Goal: Task Accomplishment & Management: Manage account settings

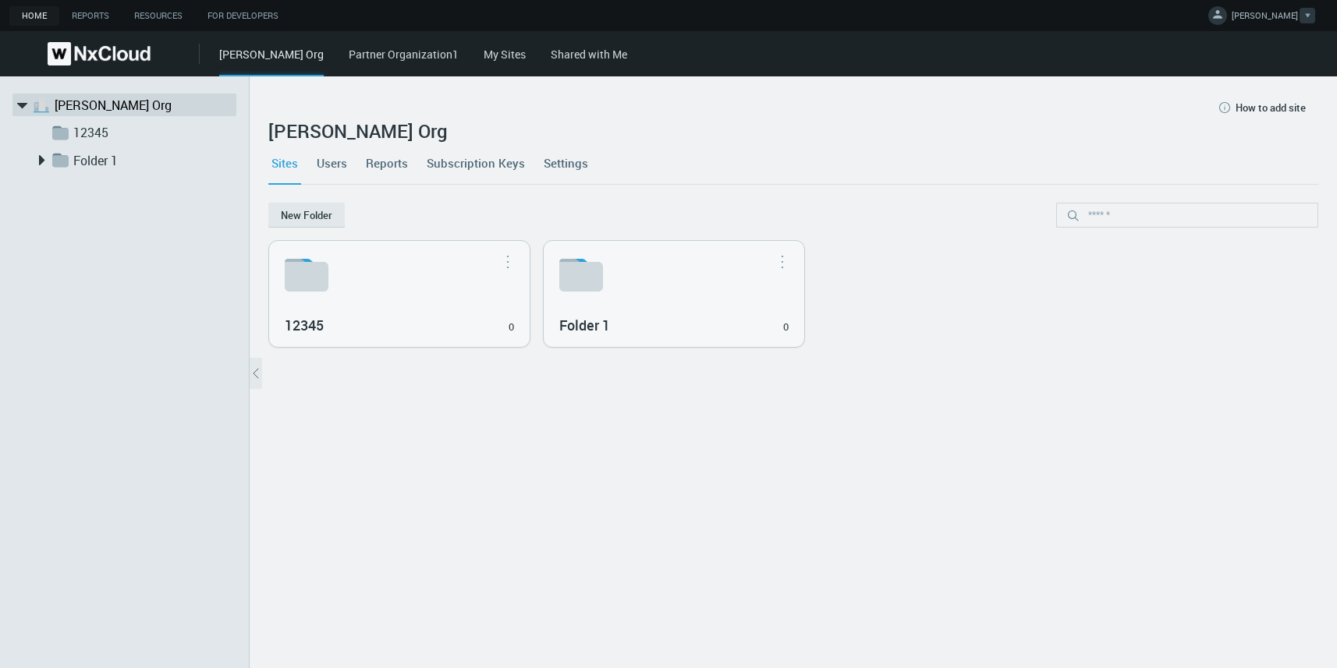
click at [1276, 14] on span "IRYNA D." at bounding box center [1265, 18] width 66 height 18
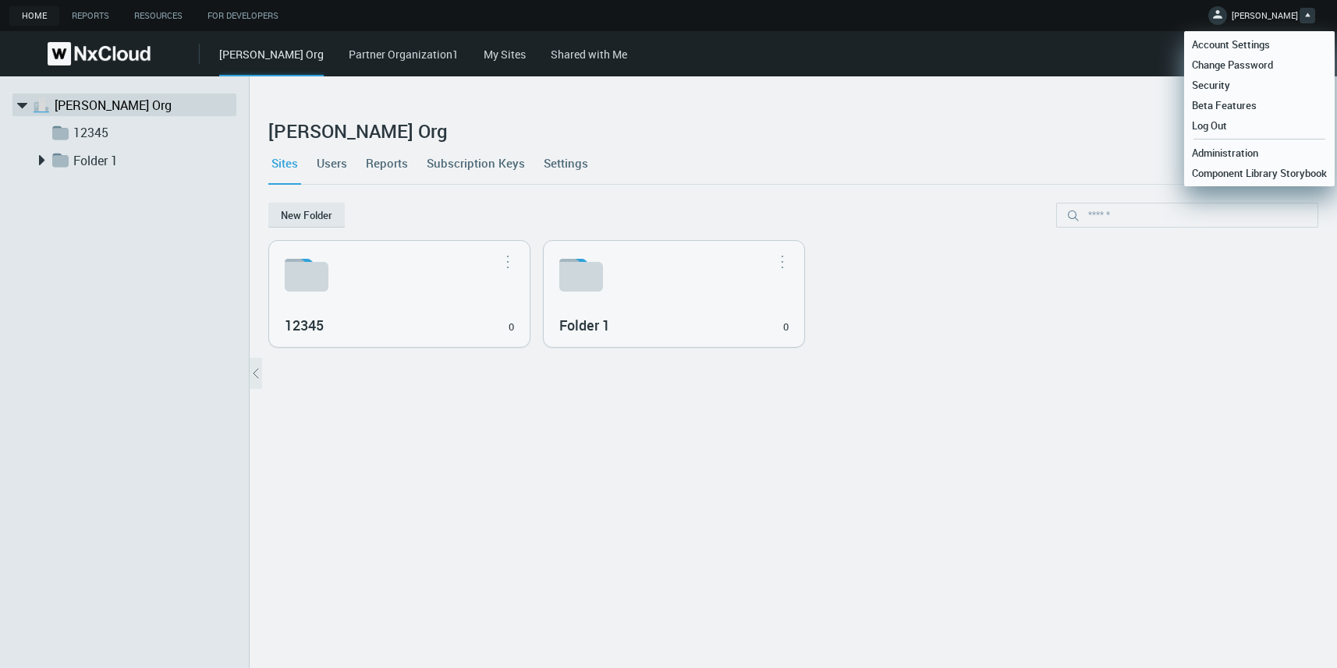
click at [349, 56] on link "Partner Organization1" at bounding box center [404, 54] width 110 height 15
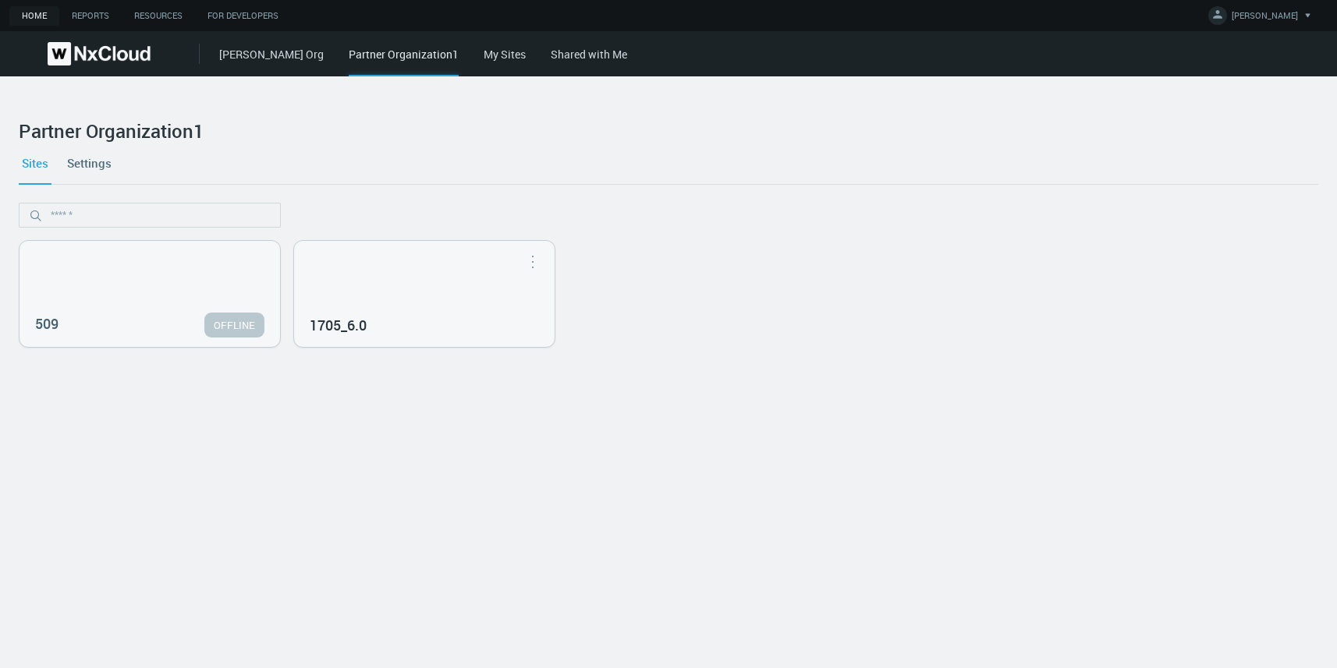
click at [247, 56] on link "Iryna Org" at bounding box center [271, 54] width 105 height 15
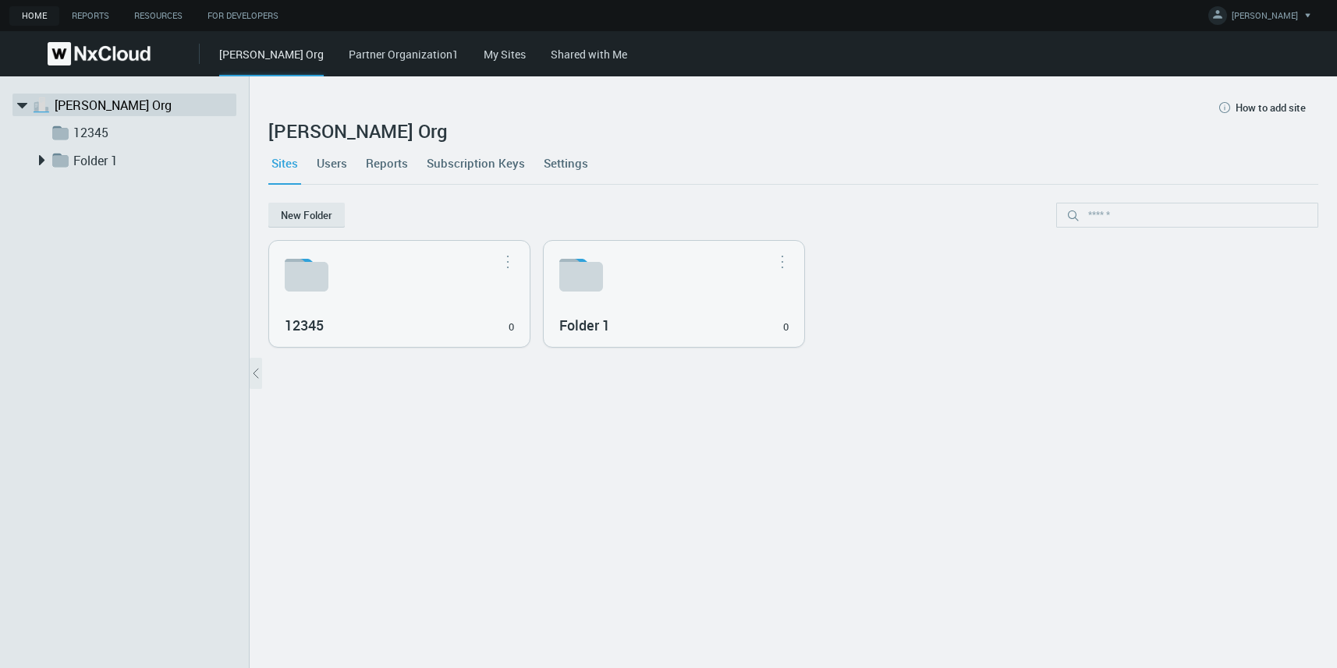
click at [557, 169] on link "Settings" at bounding box center [566, 163] width 51 height 42
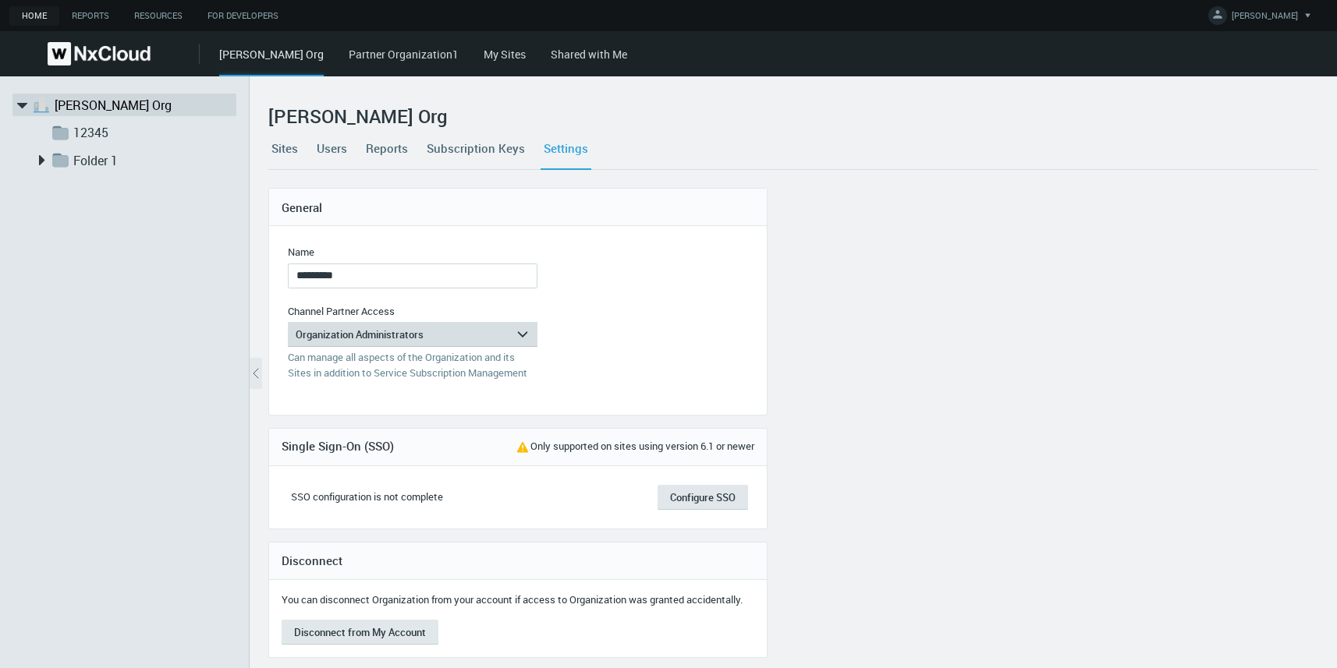
scroll to position [23, 0]
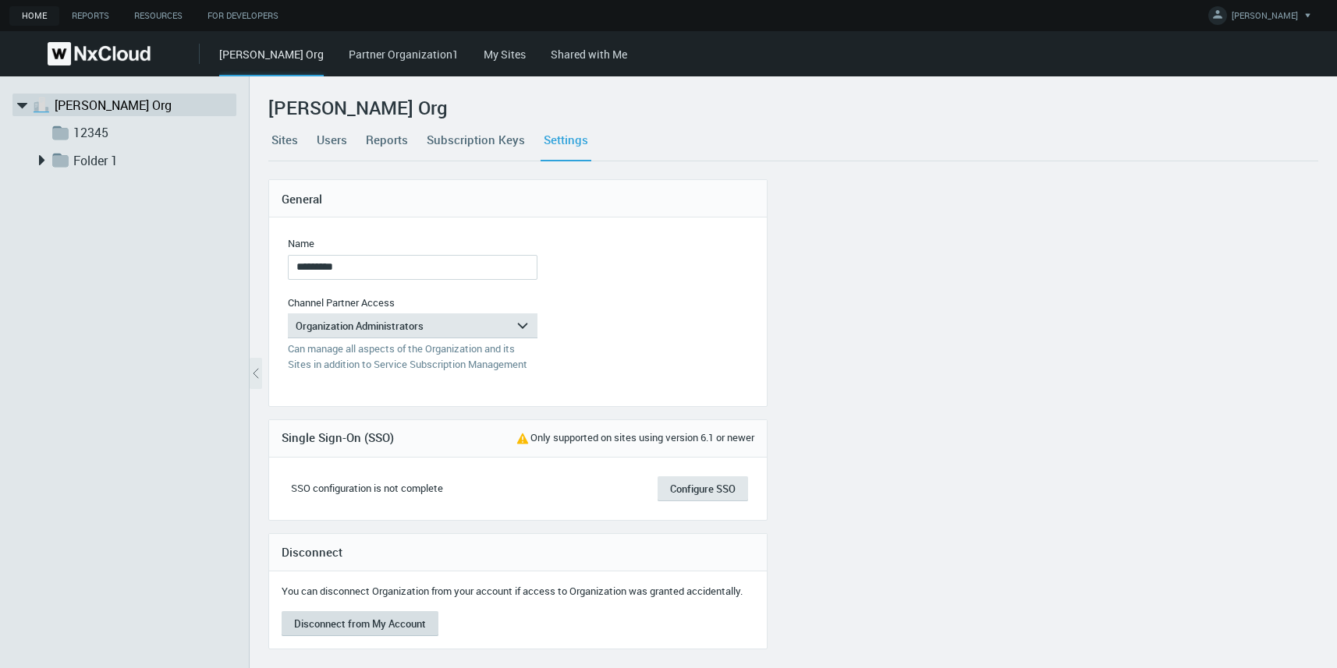
click at [359, 627] on button "Disconnect from My Account" at bounding box center [360, 624] width 157 height 25
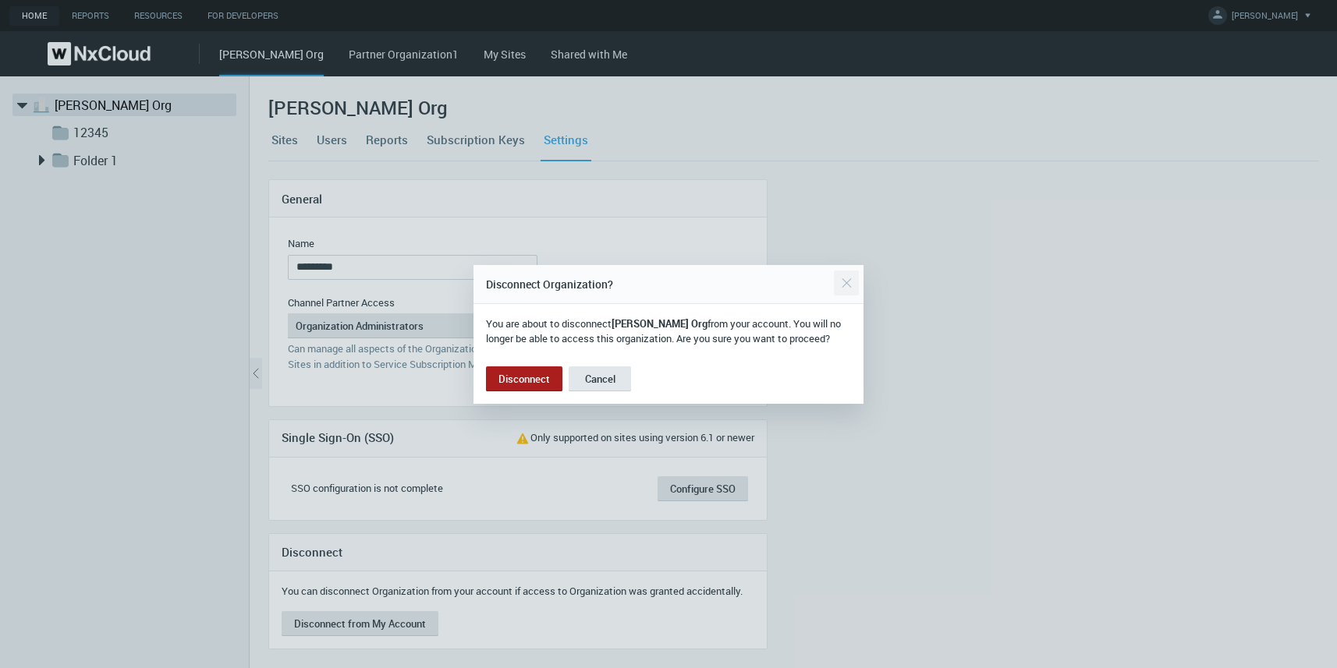
click at [851, 271] on div "Close" at bounding box center [846, 283] width 25 height 31
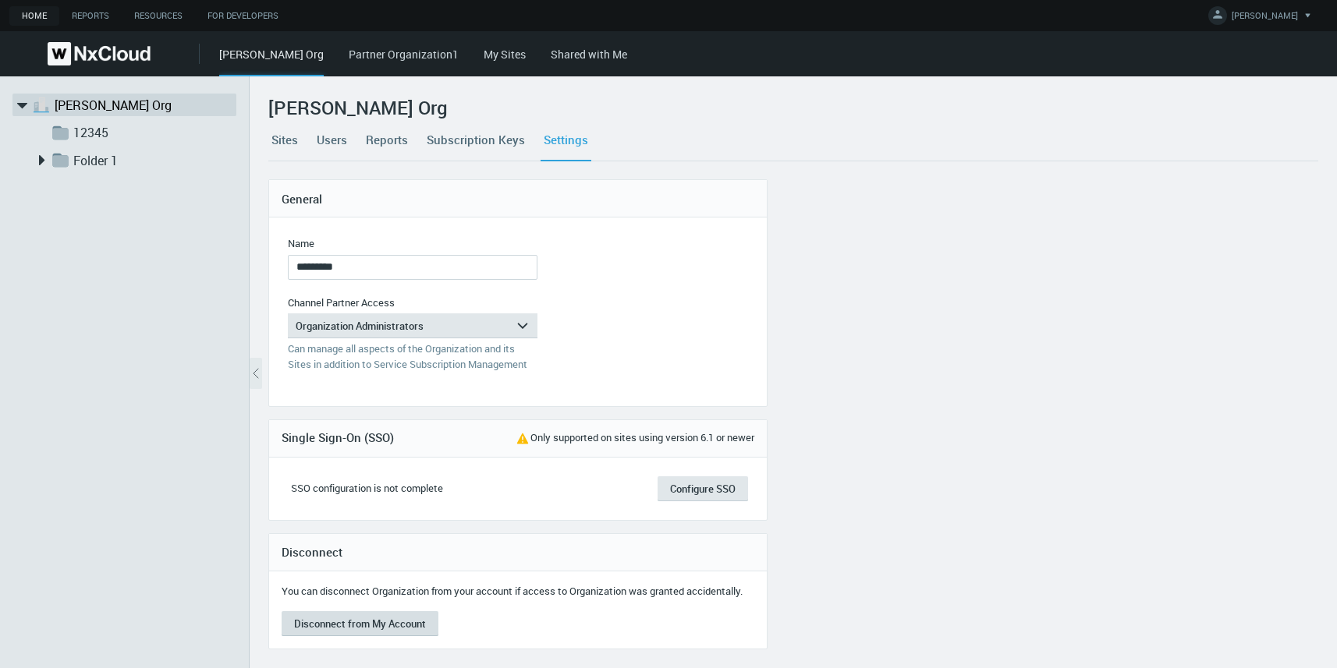
click at [351, 629] on button "Disconnect from My Account" at bounding box center [360, 624] width 157 height 25
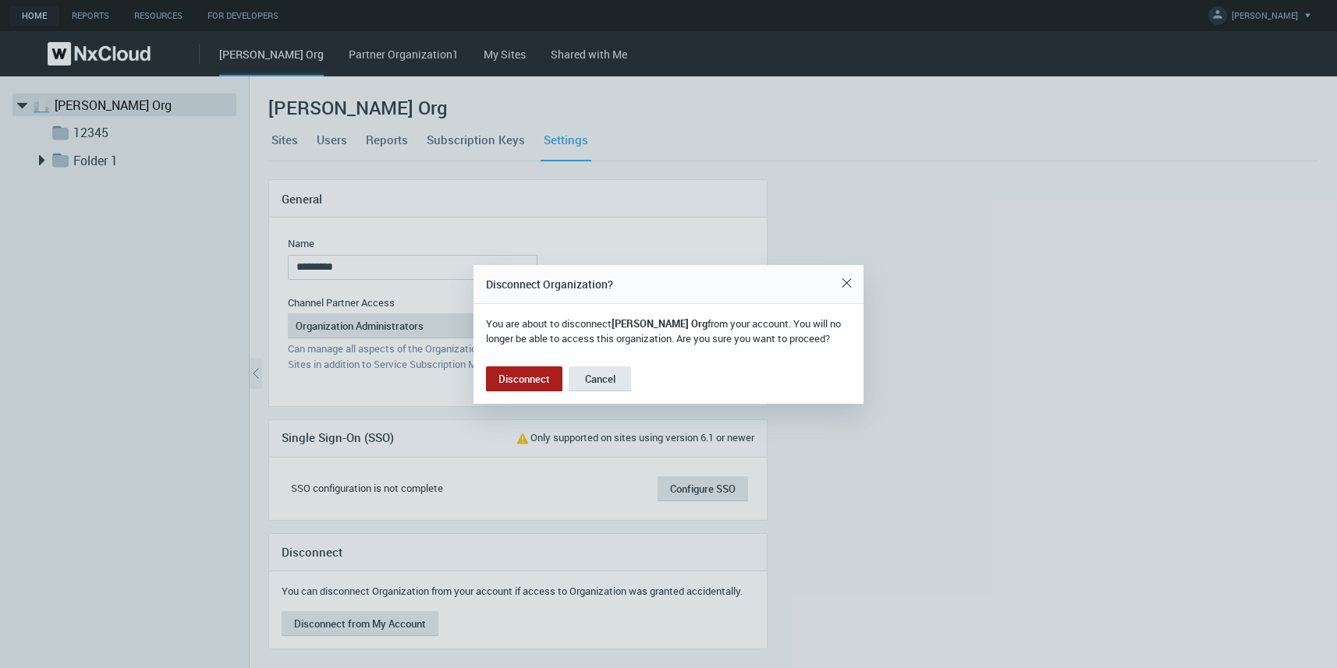
click at [1198, 92] on div at bounding box center [668, 334] width 1337 height 668
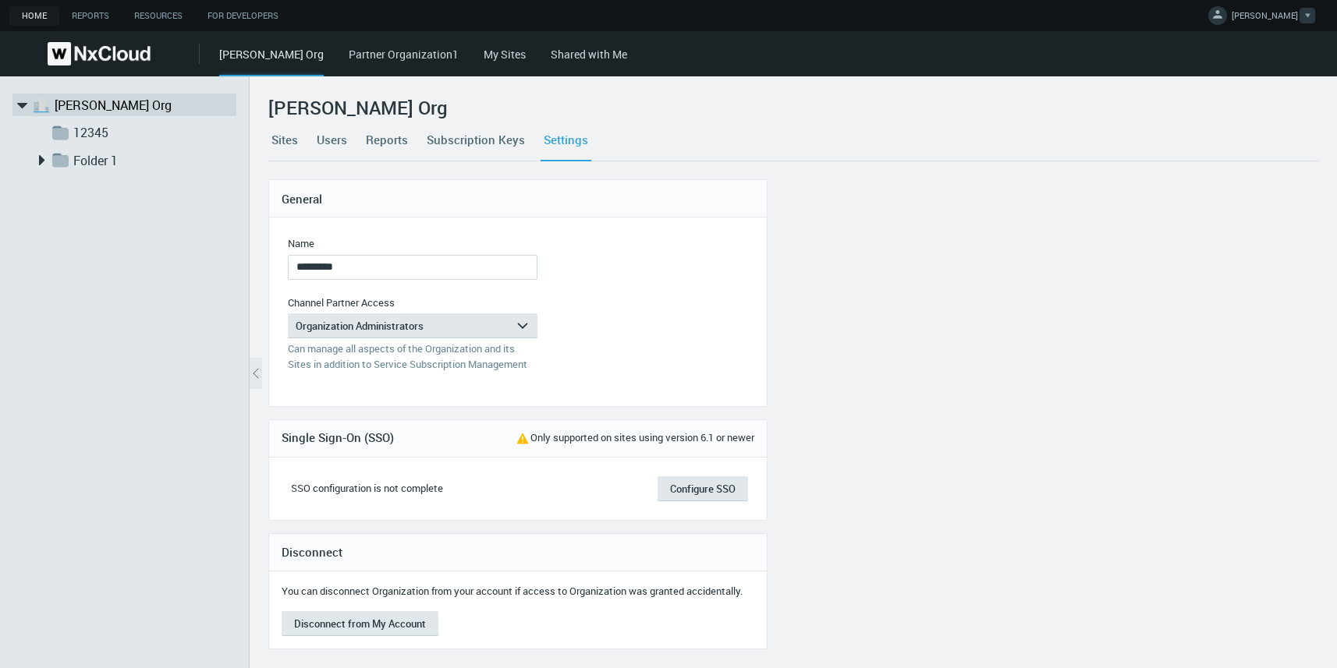
click at [1255, 26] on link "IRYNA D." at bounding box center [1261, 18] width 107 height 19
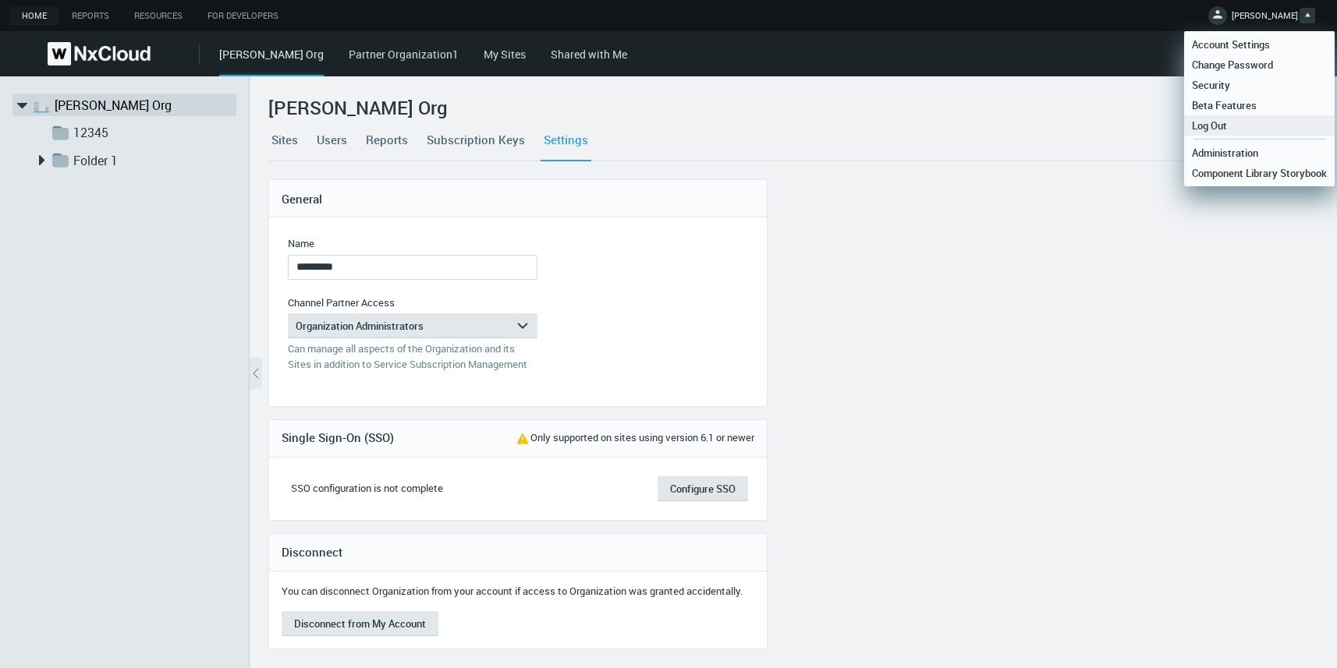
click at [1215, 124] on span "Log Out" at bounding box center [1209, 126] width 51 height 14
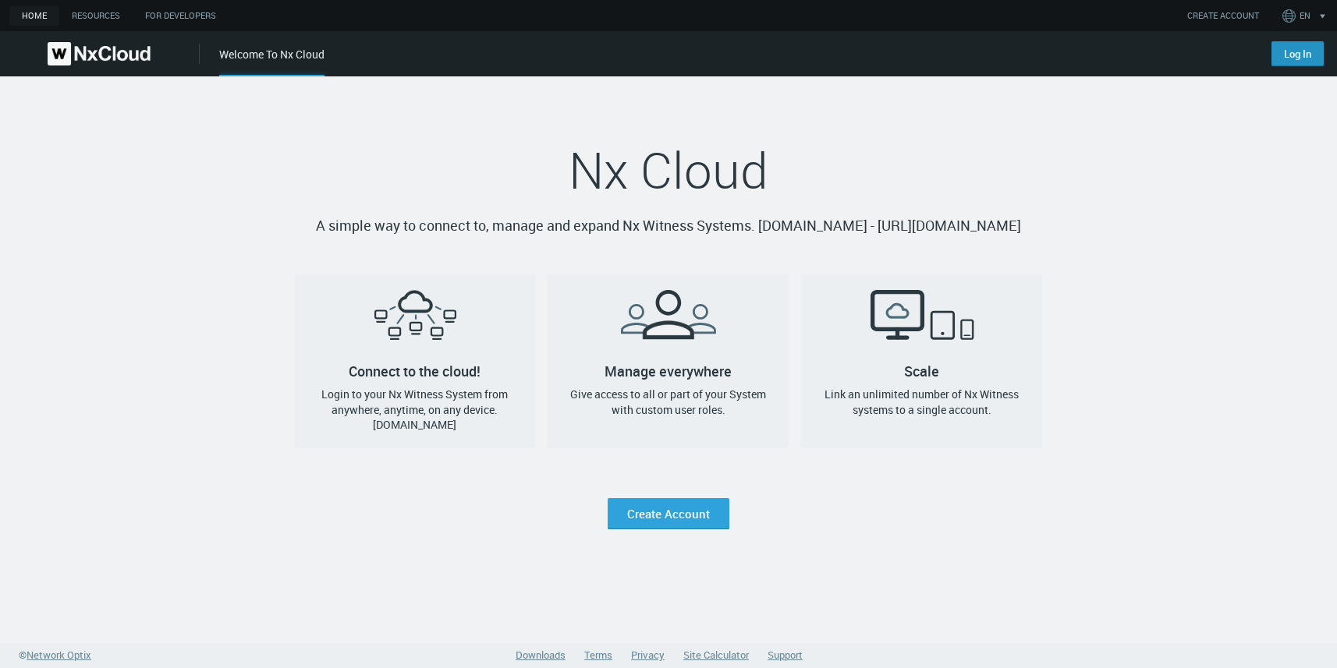
click at [1303, 55] on link "Log In" at bounding box center [1297, 53] width 52 height 25
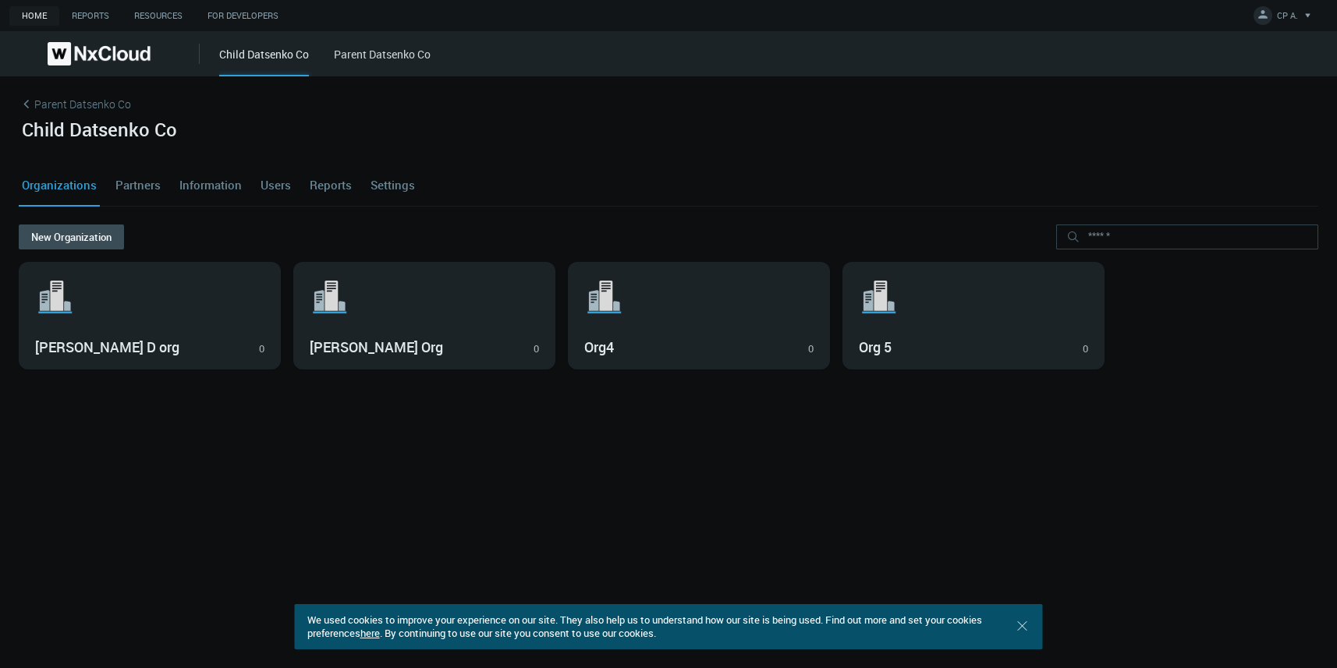
click at [387, 185] on link "Settings" at bounding box center [392, 185] width 51 height 42
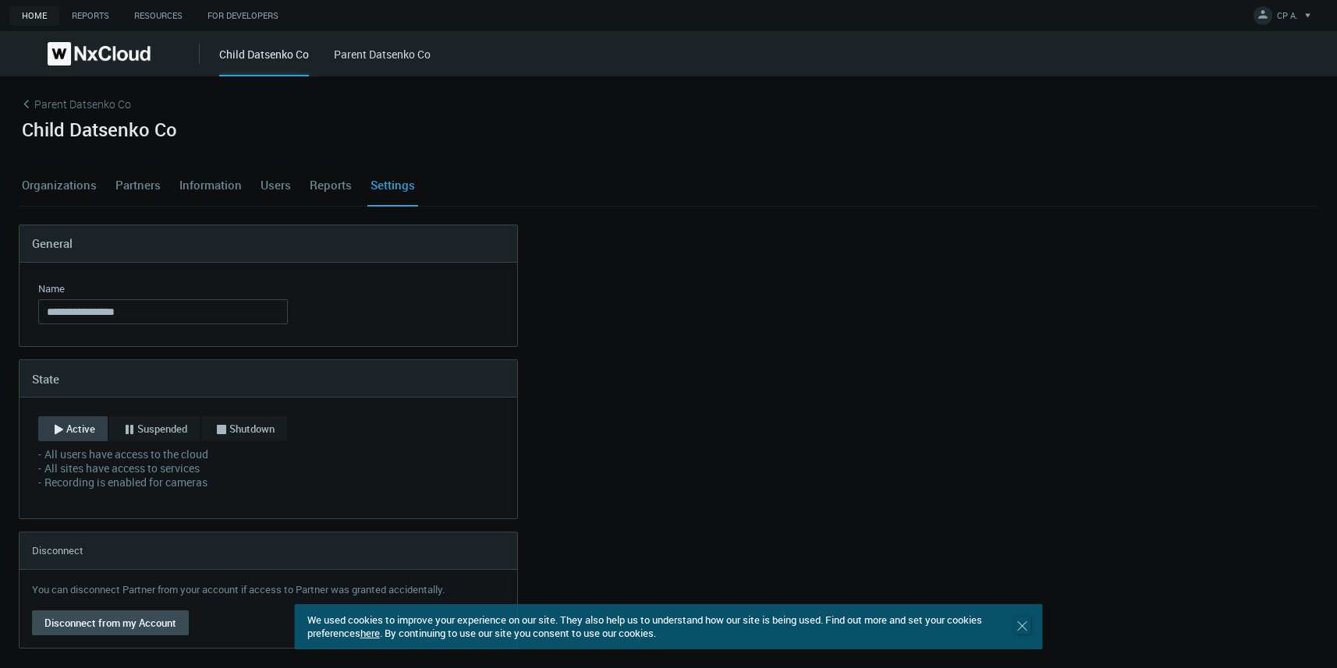
click at [1022, 622] on icon ".st0 { stroke : #698796; } Close" at bounding box center [1023, 627] width 16 height 16
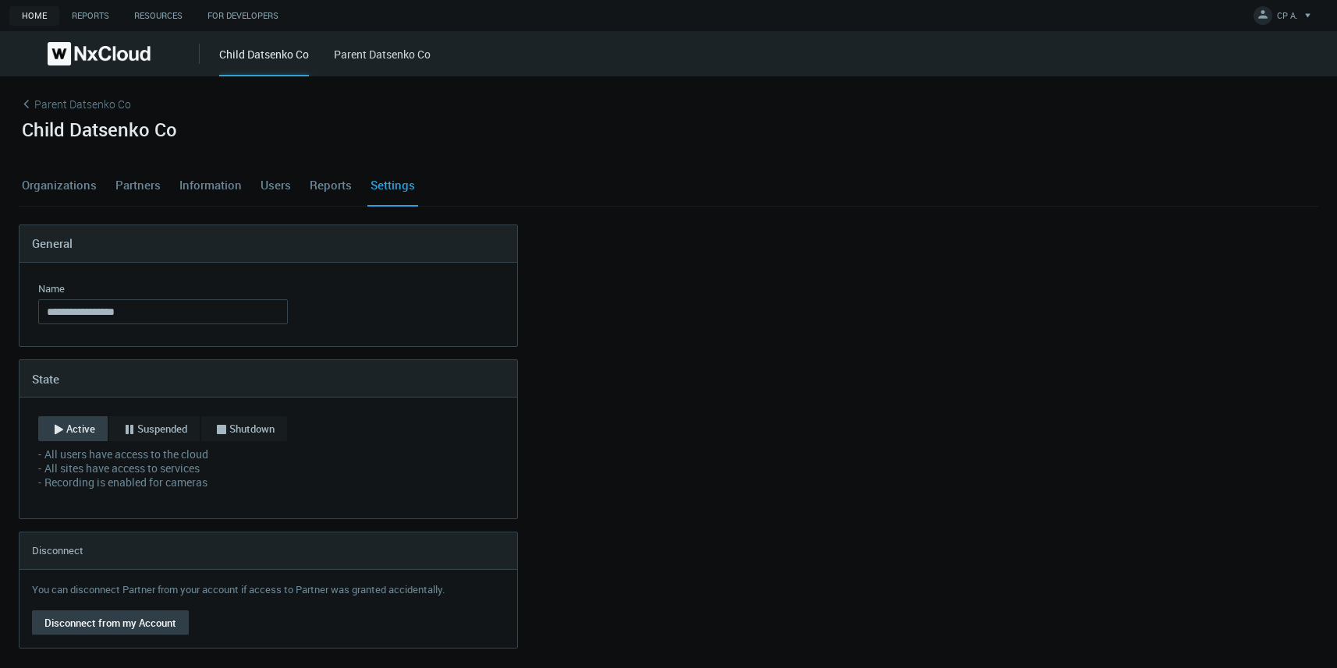
click at [69, 621] on button "Disconnect from my Account" at bounding box center [110, 623] width 157 height 25
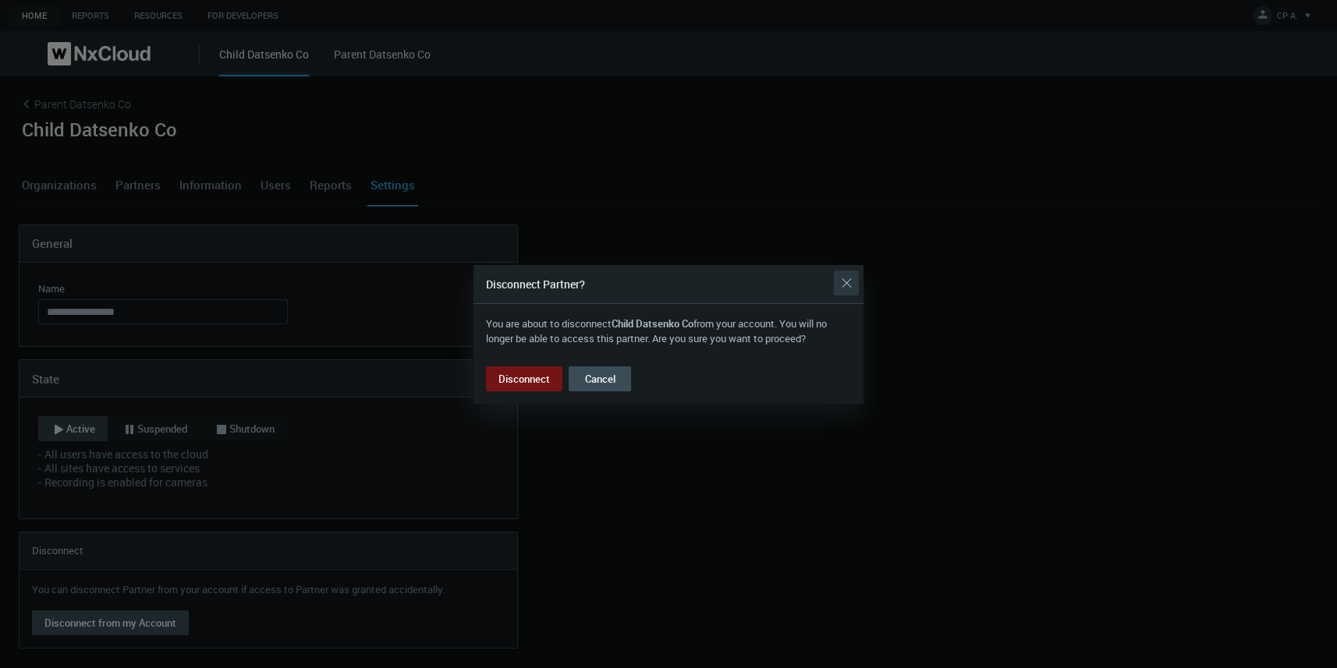
click at [847, 283] on button "Close" at bounding box center [846, 283] width 25 height 25
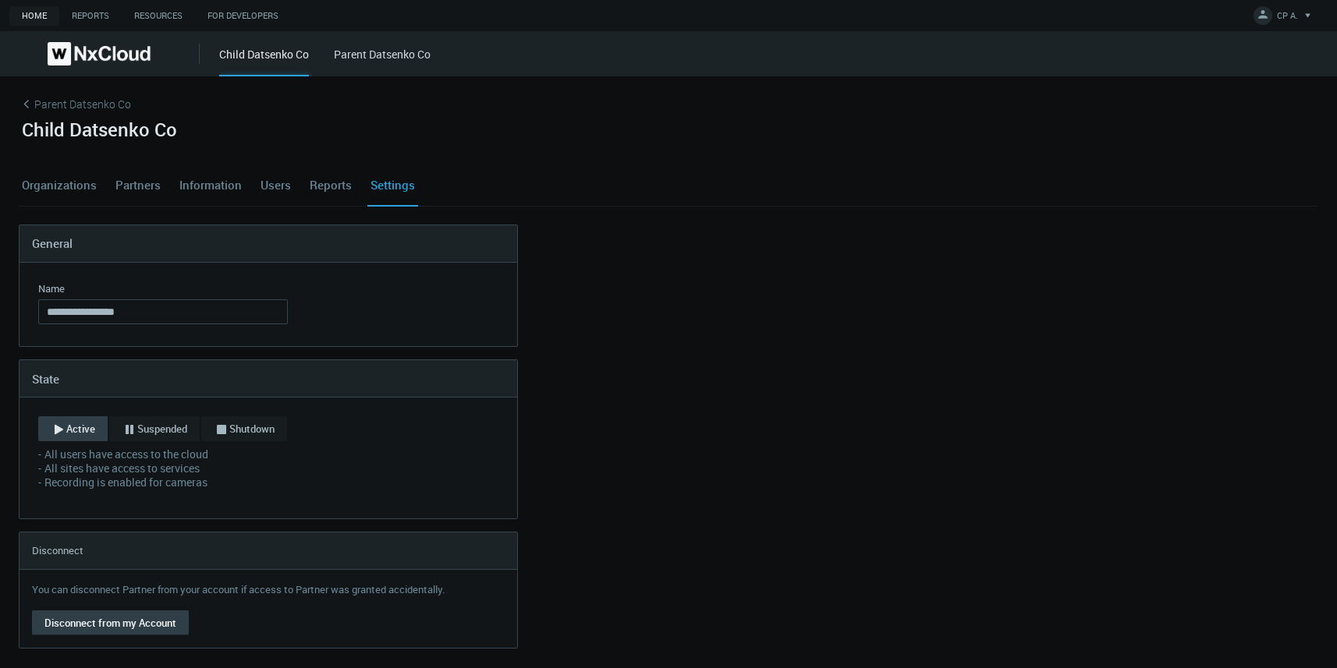
click at [133, 626] on button "Disconnect from my Account" at bounding box center [110, 623] width 157 height 25
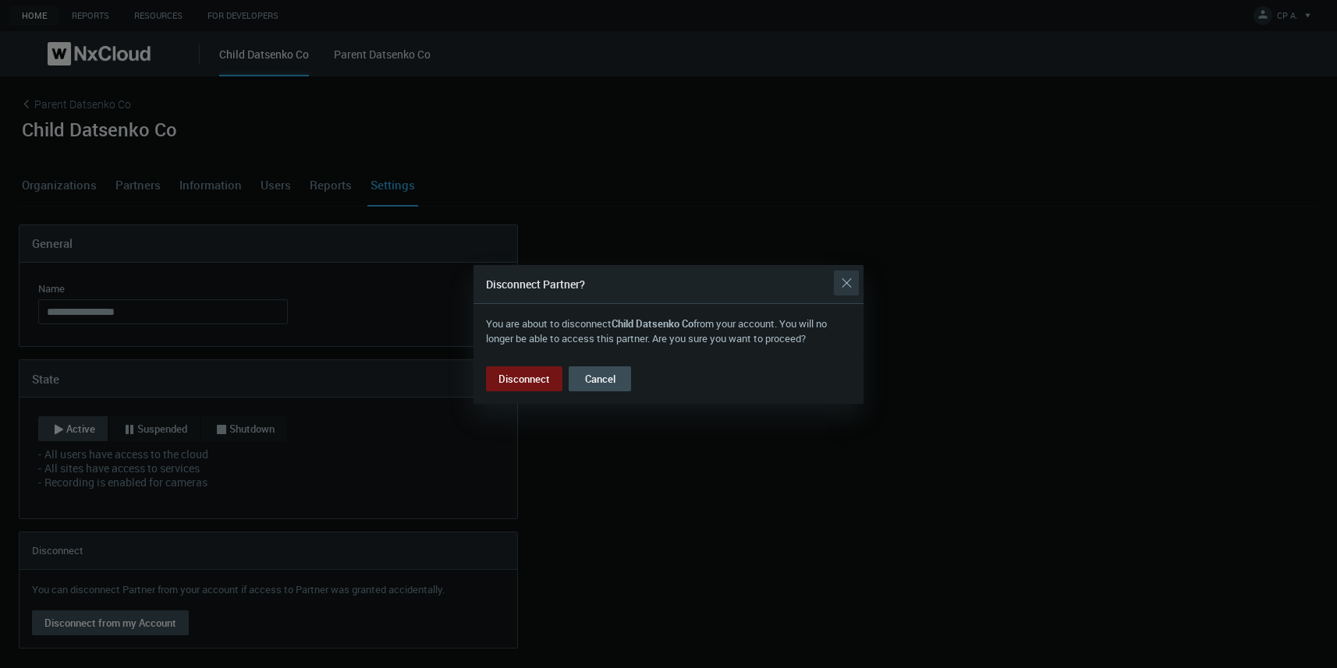
click at [844, 275] on div "Close" at bounding box center [846, 283] width 25 height 31
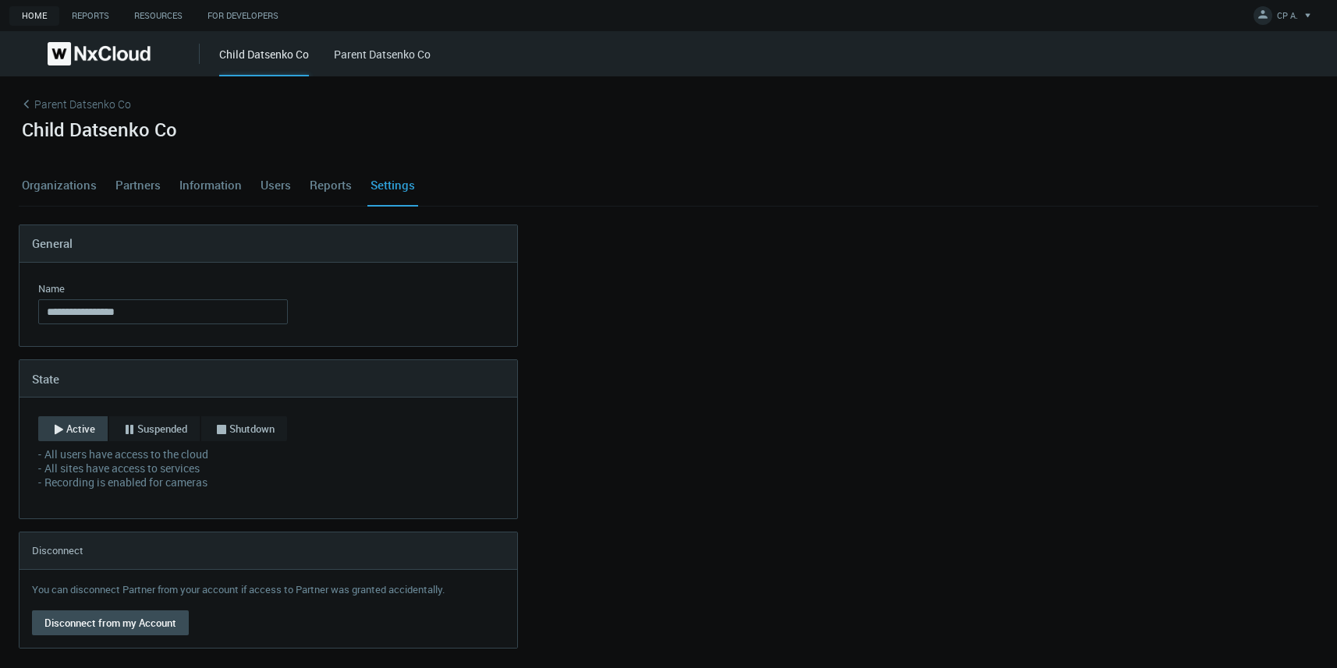
click at [280, 184] on link "Users" at bounding box center [275, 185] width 37 height 42
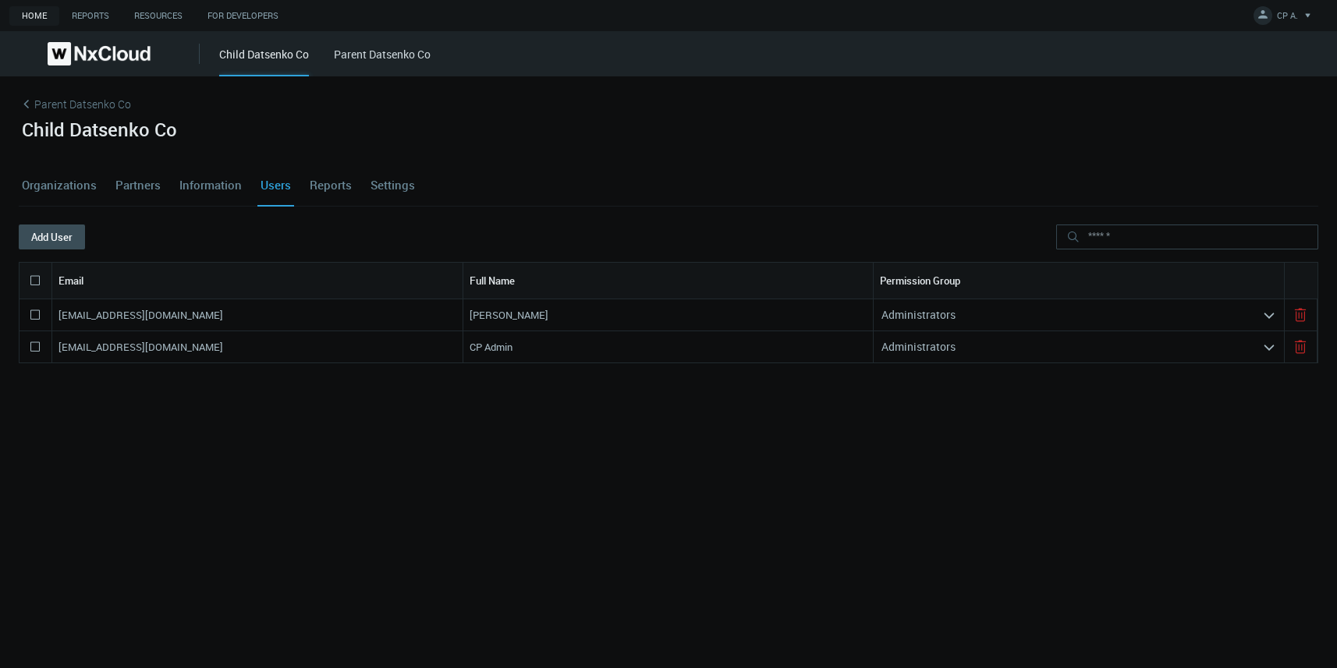
click at [945, 311] on nx-search-highlight "Administrators" at bounding box center [918, 314] width 74 height 15
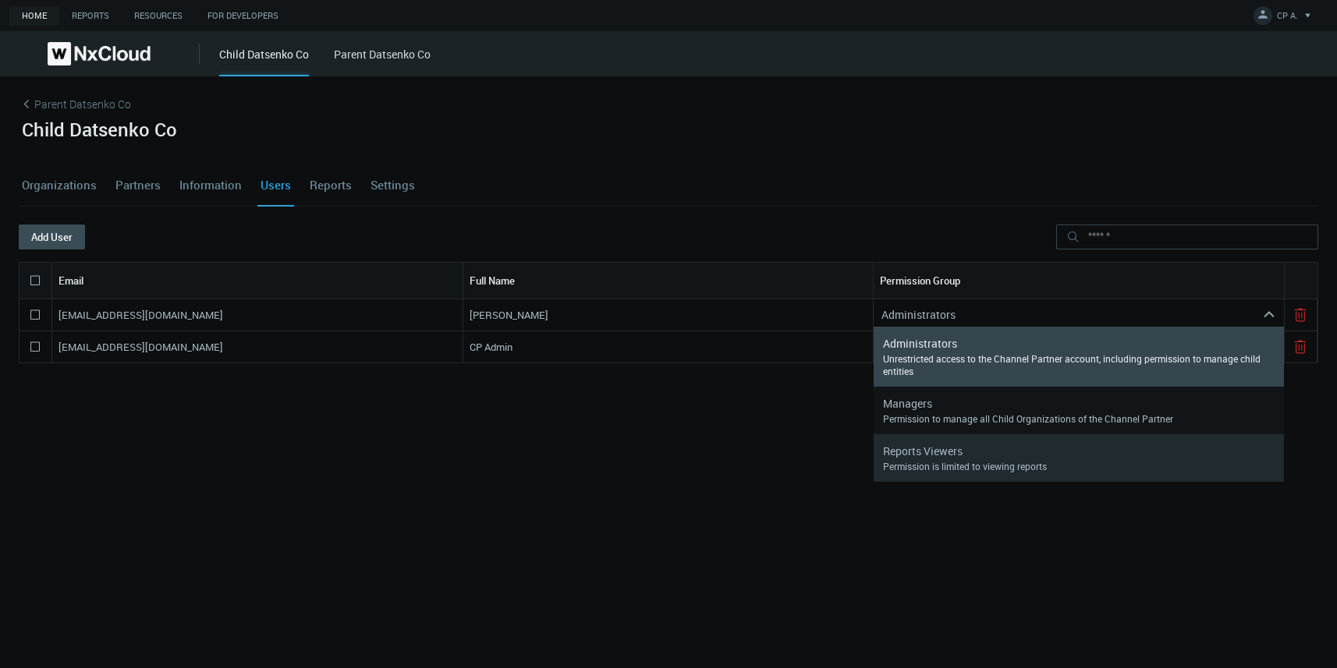
click at [921, 459] on div "Reports Viewers" at bounding box center [1079, 452] width 392 height 16
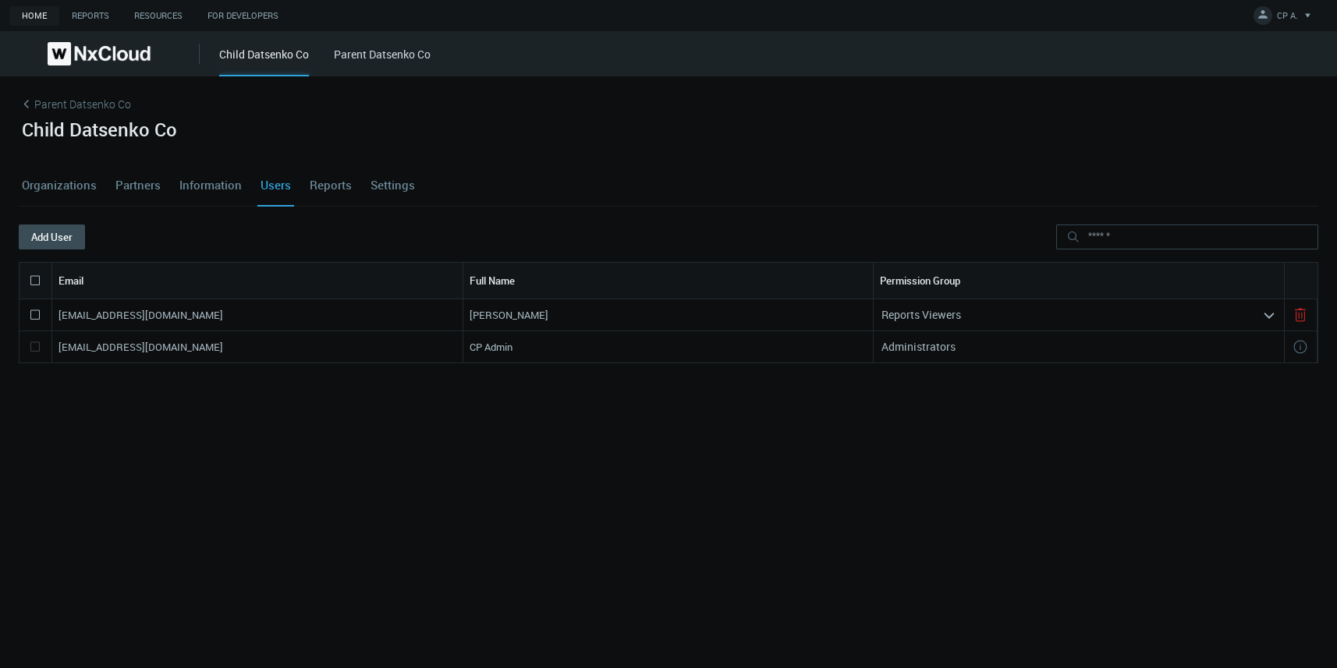
click at [774, 491] on div "idatsenko+2@networkoptix.com Iryna Datsenko Reports Viewers arrow_expand idatse…" at bounding box center [669, 444] width 1300 height 288
click at [392, 186] on link "Settings" at bounding box center [392, 185] width 51 height 42
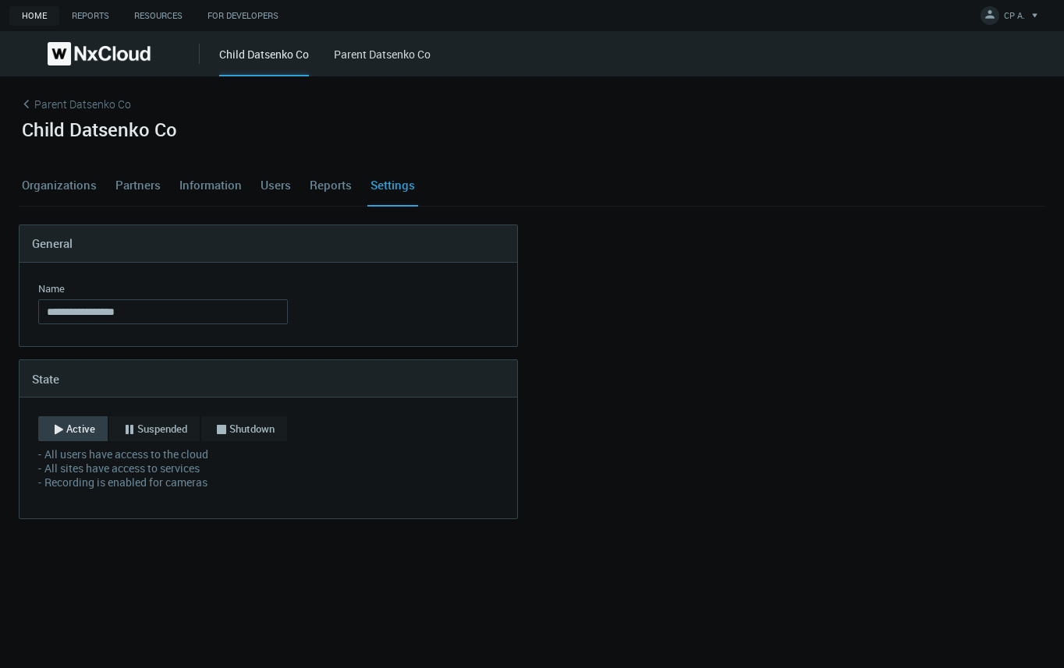
click at [917, 263] on nx-channel-partners-settings "**********" at bounding box center [532, 373] width 1027 height 296
click at [1005, 16] on span "CP A." at bounding box center [1014, 18] width 21 height 18
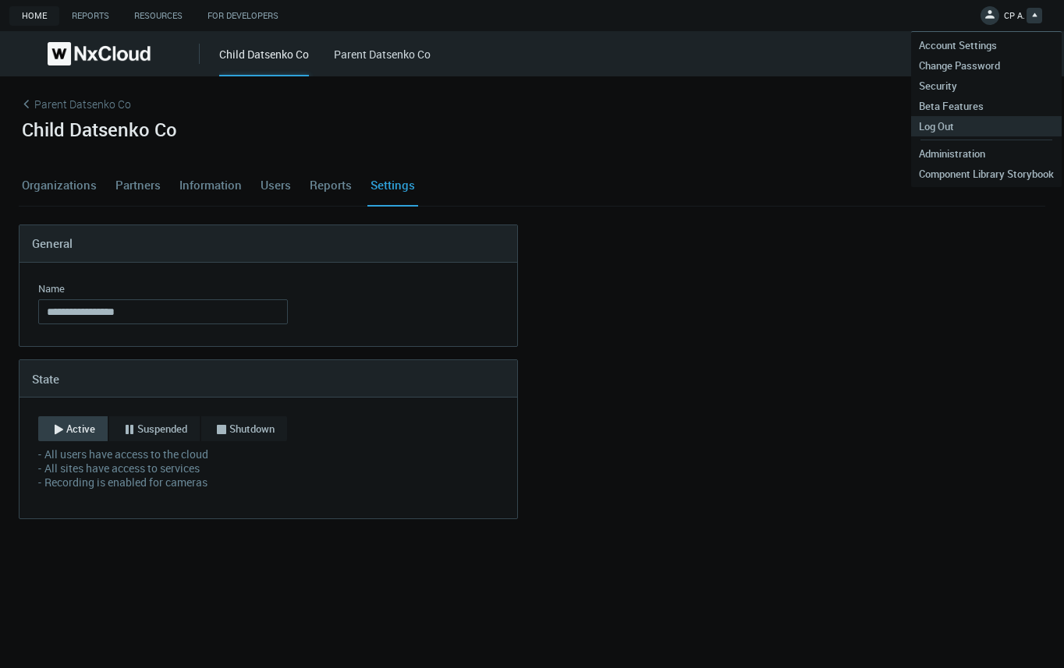
click at [959, 124] on span "Log Out" at bounding box center [936, 126] width 51 height 14
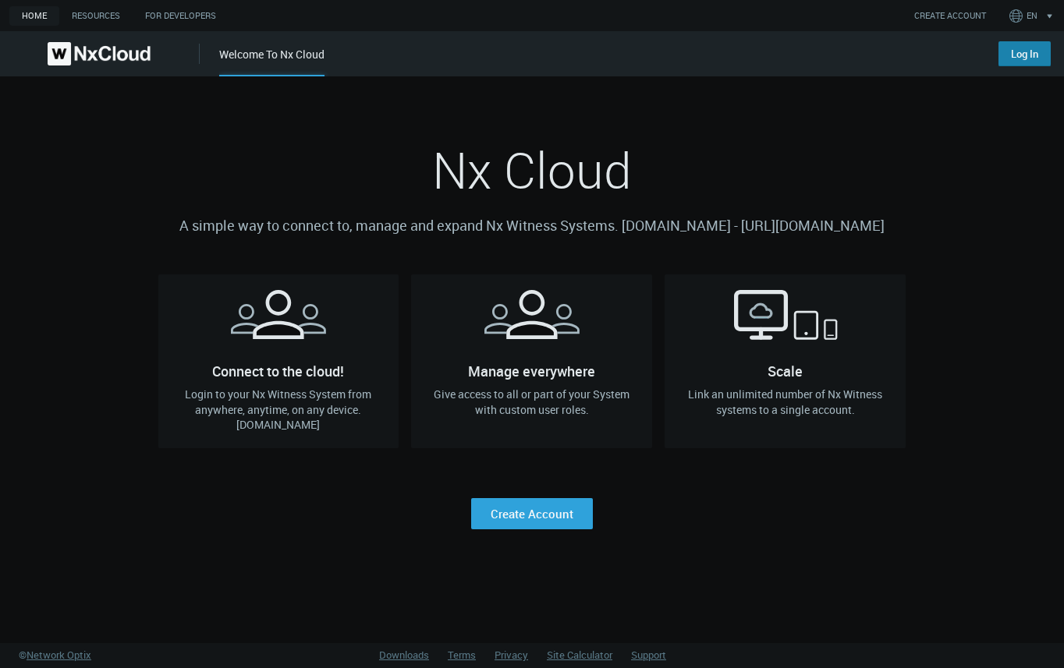
click at [1024, 51] on link "Log In" at bounding box center [1024, 53] width 52 height 25
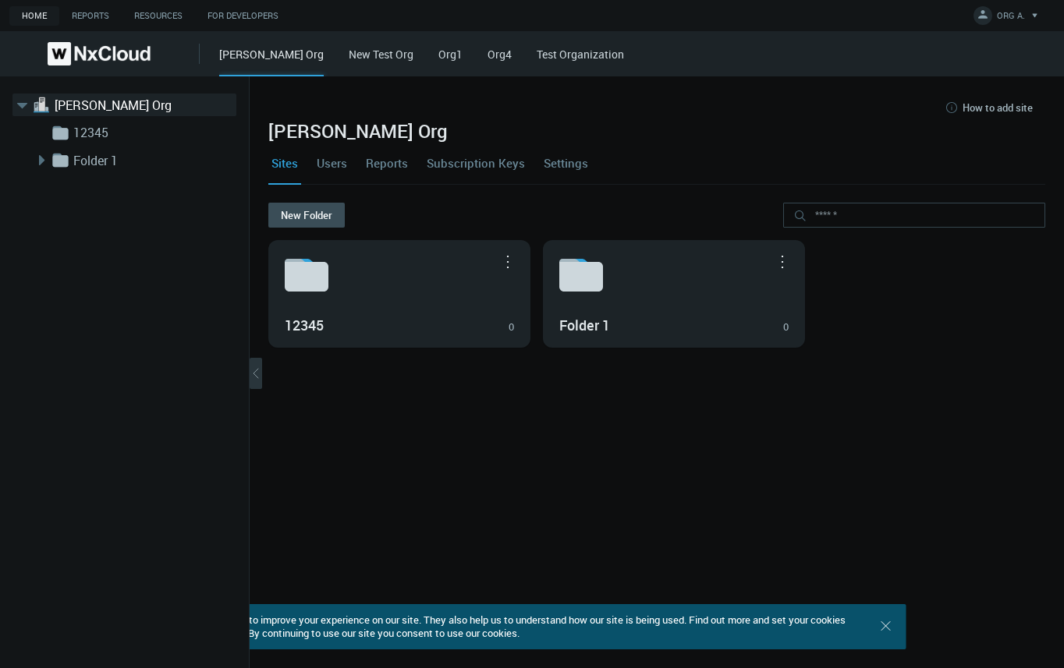
click at [565, 165] on link "Settings" at bounding box center [566, 163] width 51 height 42
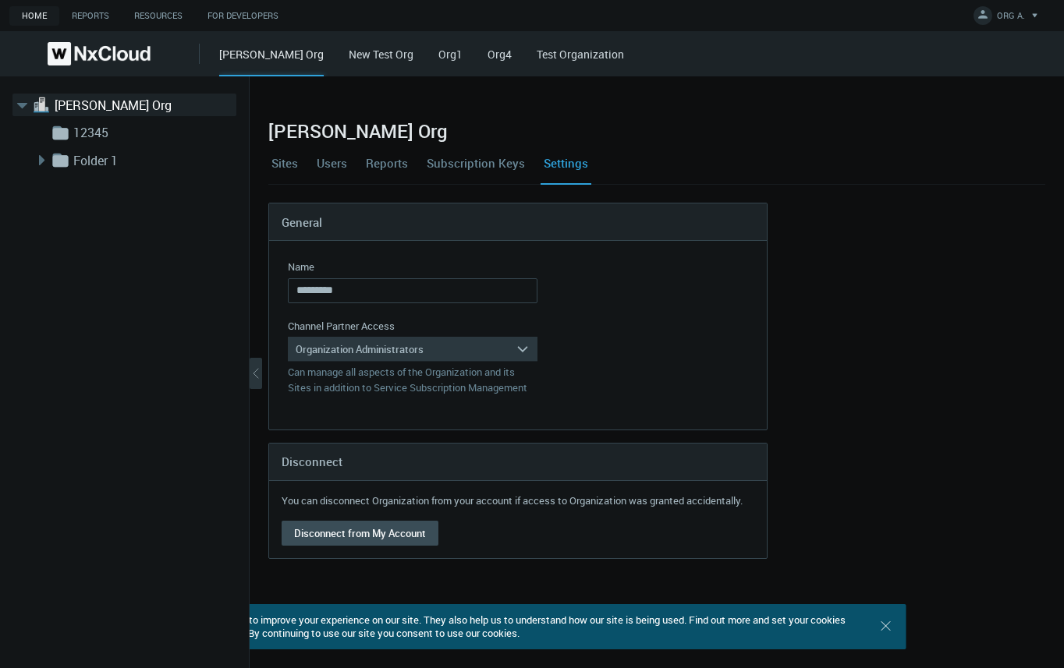
click at [405, 353] on div "Organization Administrators" at bounding box center [402, 349] width 228 height 25
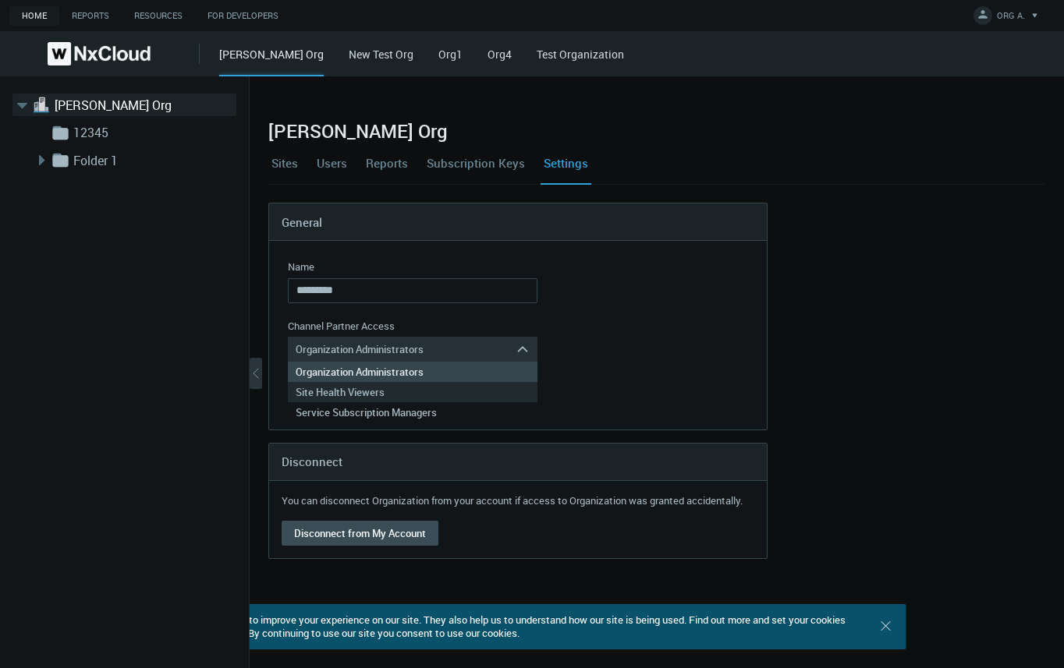
click at [380, 392] on div "Site Health Viewers" at bounding box center [413, 392] width 234 height 20
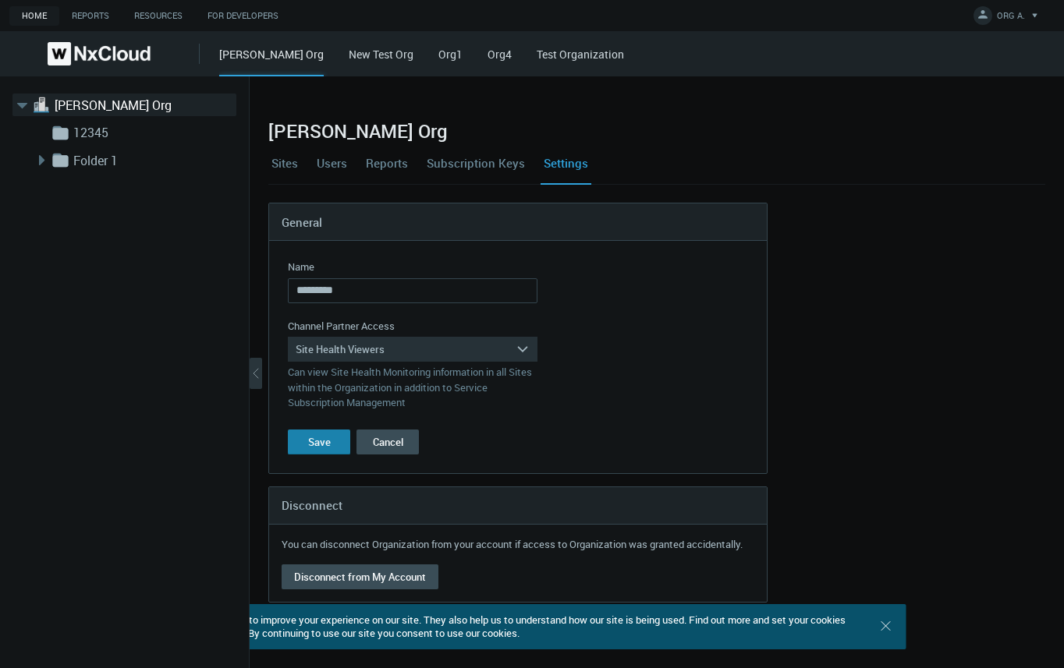
click at [319, 441] on div "Save" at bounding box center [319, 442] width 23 height 12
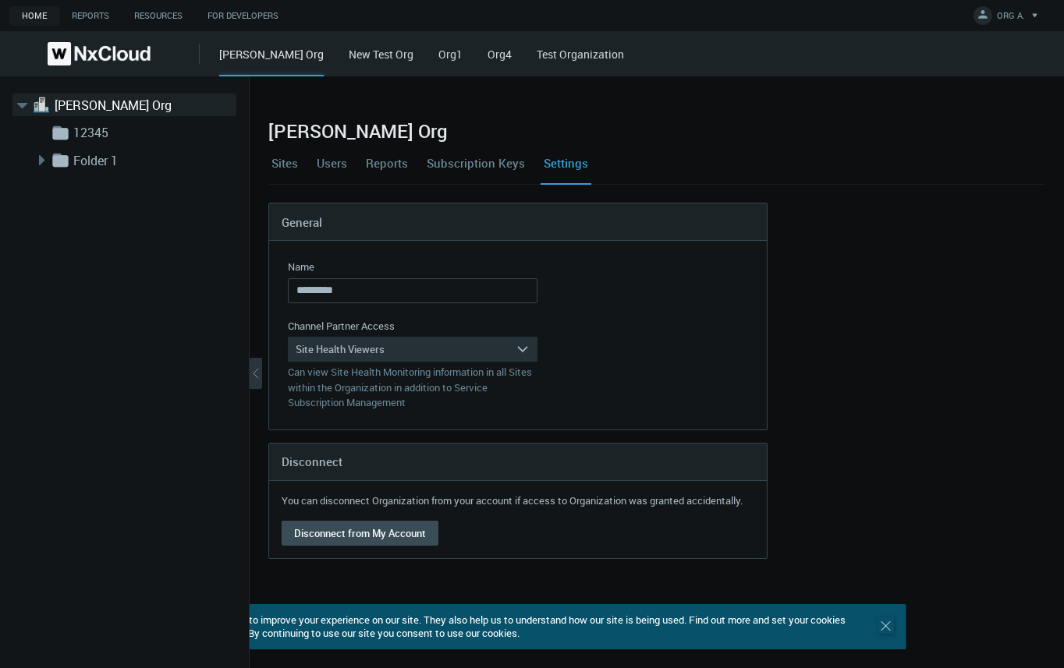
click at [888, 631] on icon ".st0 { stroke : #698796; } Close" at bounding box center [886, 627] width 16 height 16
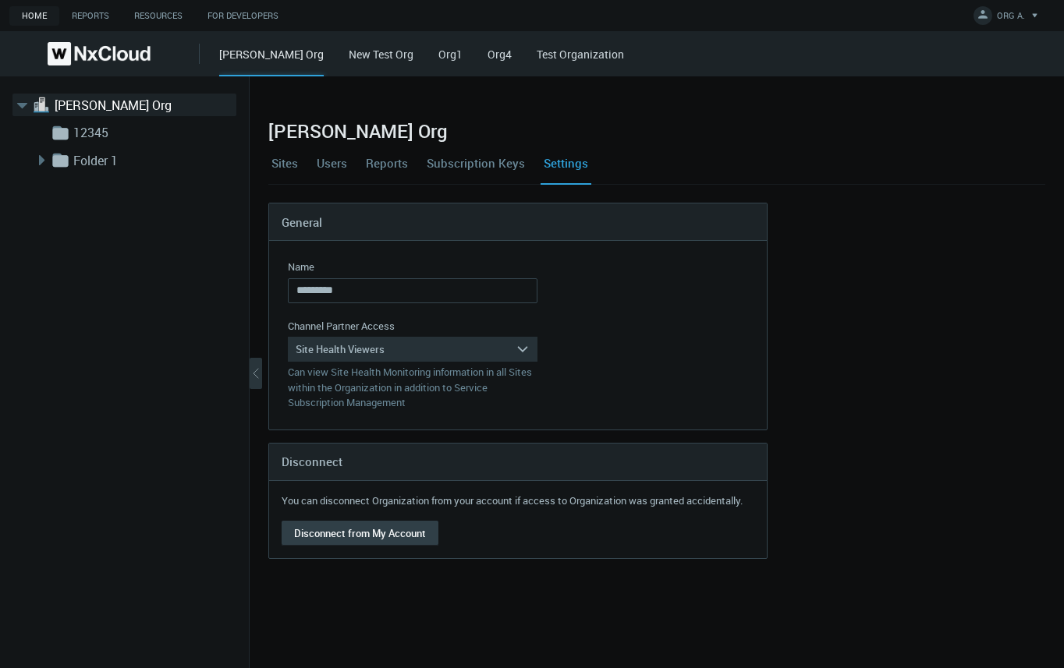
click at [337, 542] on button "Disconnect from My Account" at bounding box center [360, 533] width 157 height 25
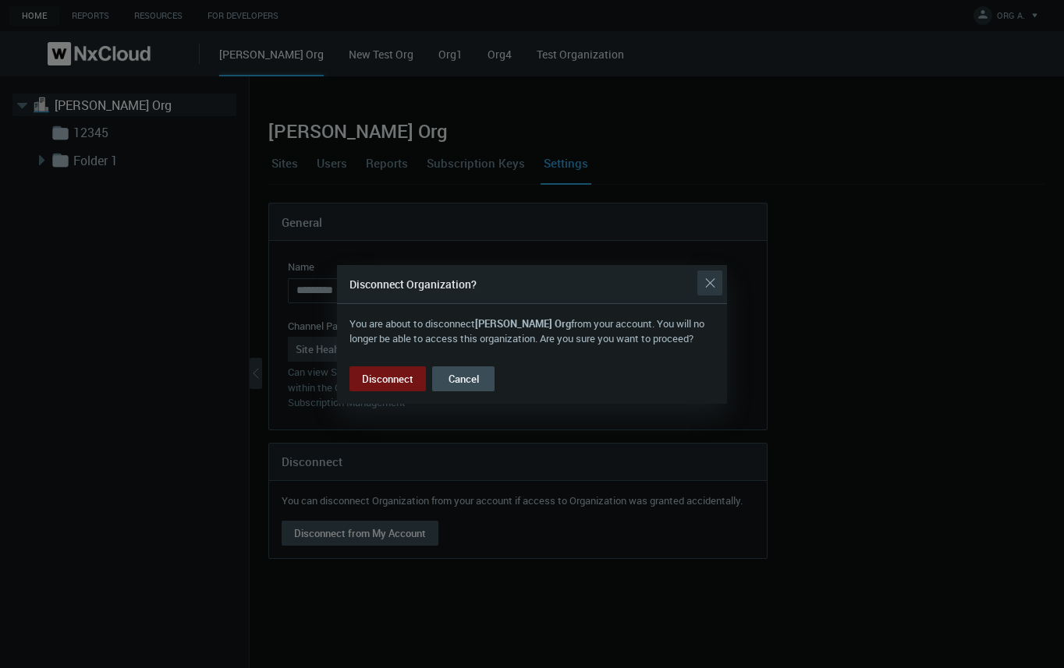
click at [718, 275] on div "Close" at bounding box center [709, 283] width 25 height 31
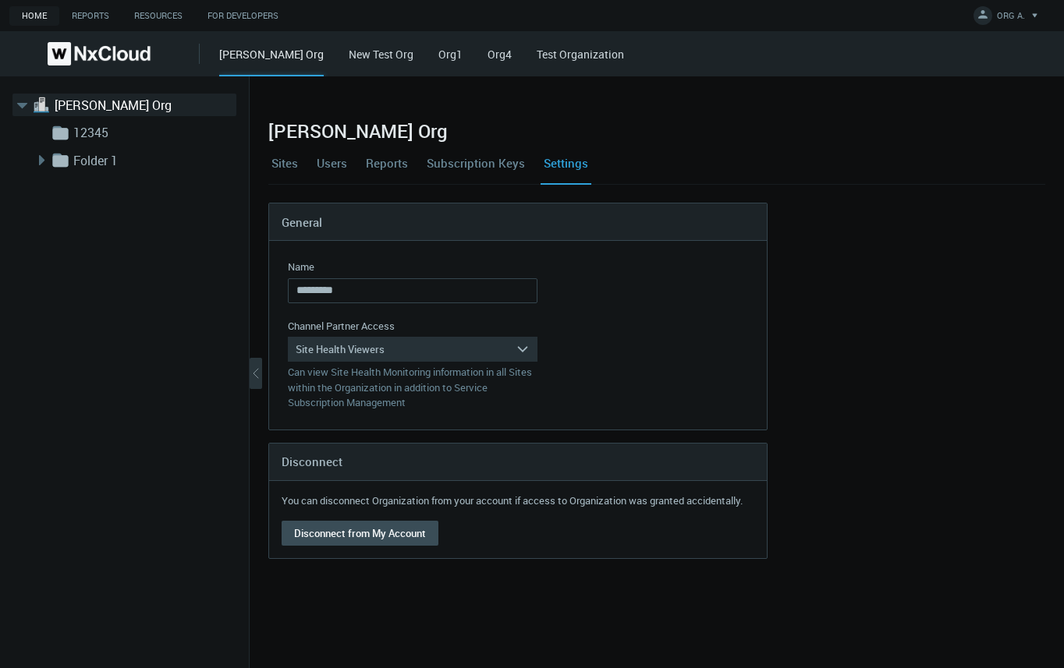
click at [329, 163] on link "Users" at bounding box center [332, 163] width 37 height 42
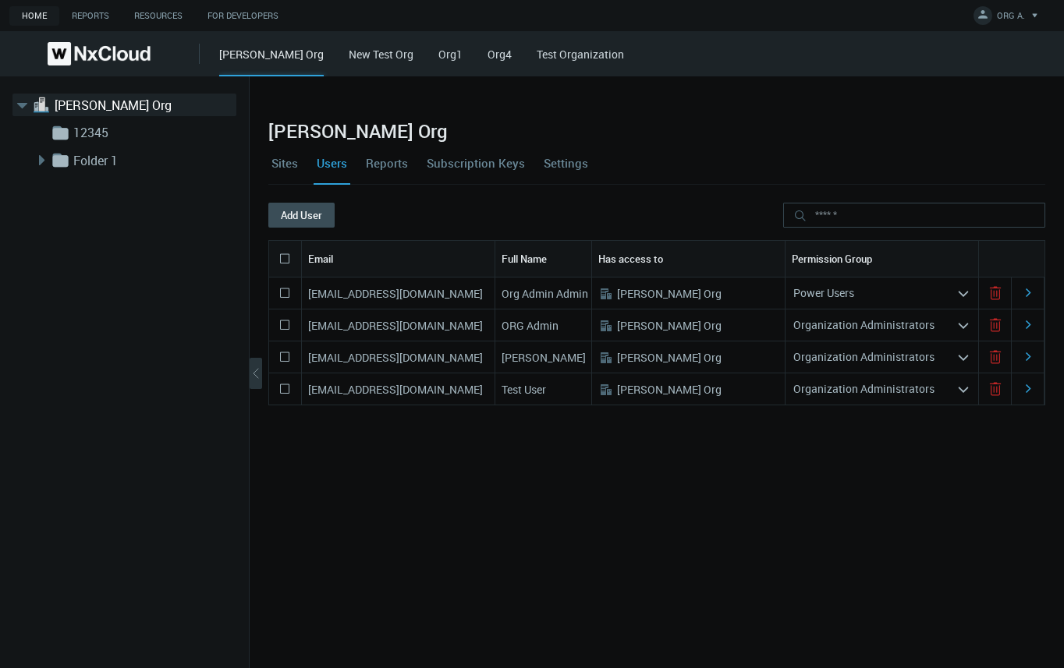
click at [910, 358] on nx-search-highlight "Organization Administrators" at bounding box center [863, 356] width 141 height 15
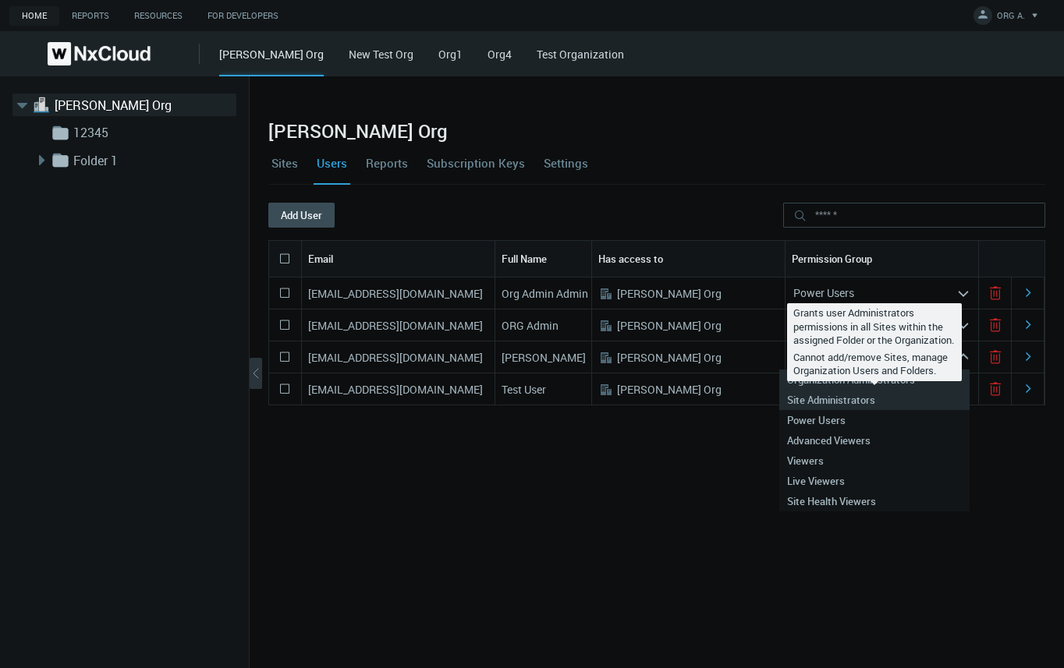
click at [834, 404] on nx-search-highlight "Site Administrators" at bounding box center [831, 400] width 88 height 14
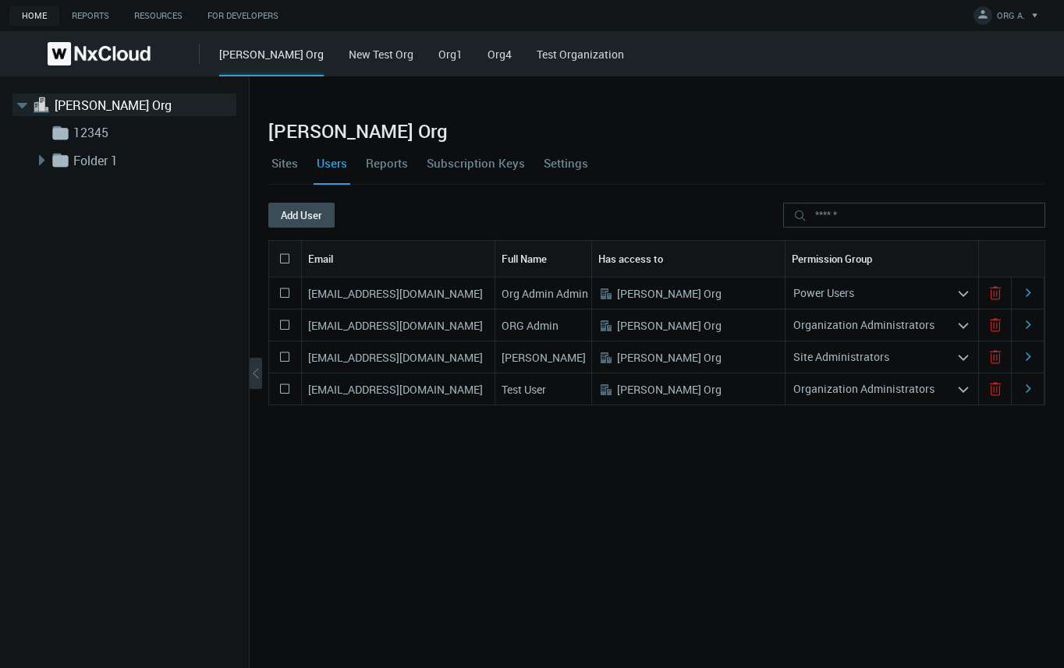
click at [851, 390] on nx-search-highlight "Organization Administrators" at bounding box center [863, 388] width 141 height 15
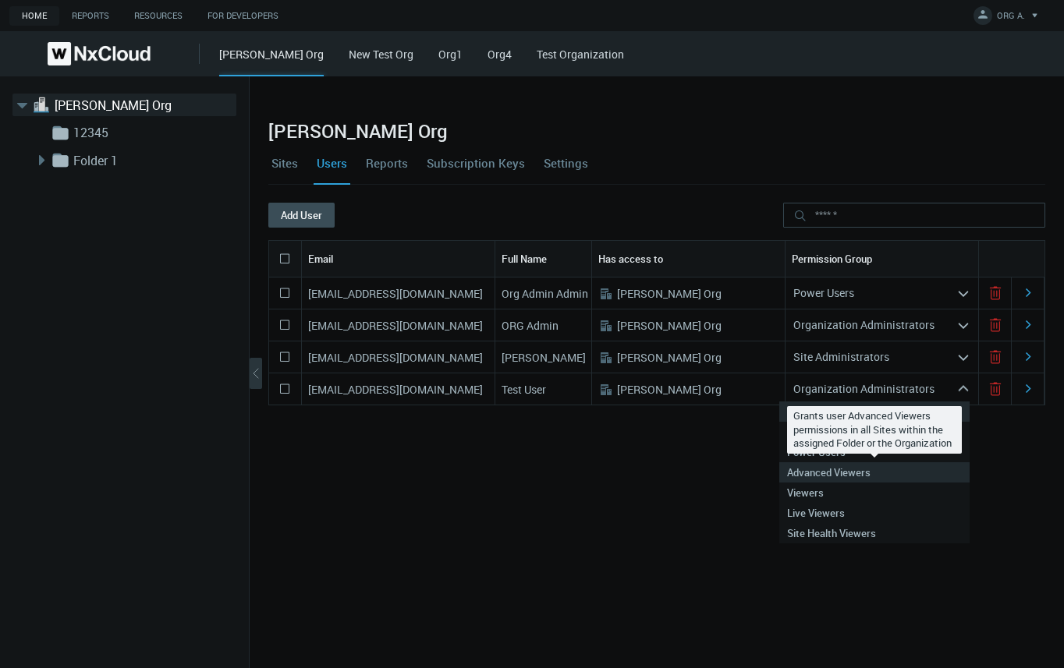
click at [835, 474] on nx-search-highlight "Advanced Viewers" at bounding box center [828, 473] width 83 height 14
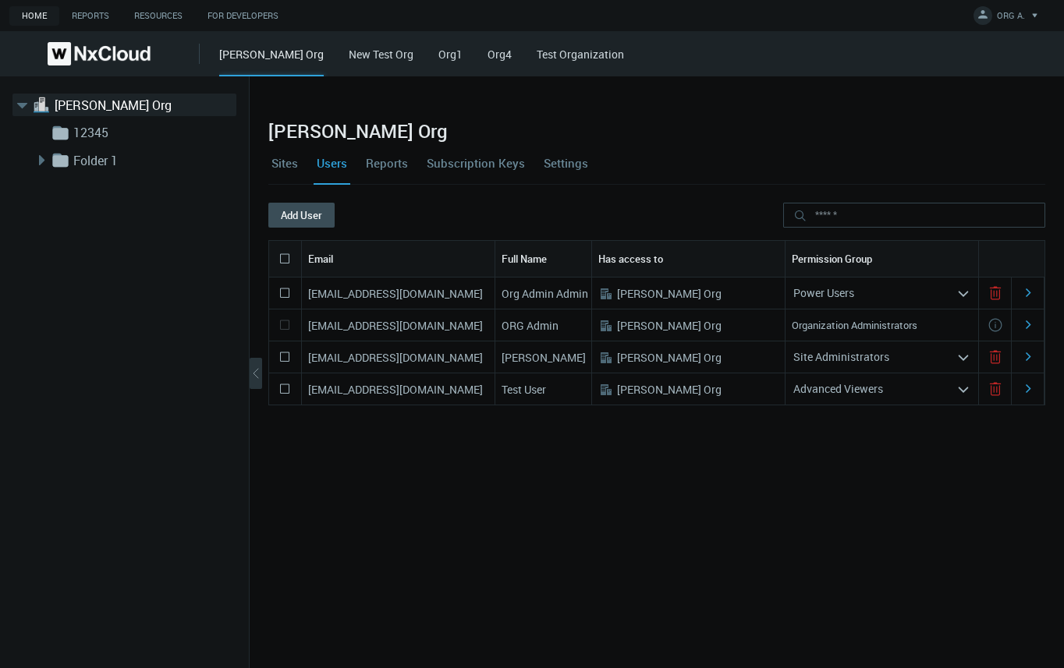
click at [580, 162] on link "Settings" at bounding box center [566, 163] width 51 height 42
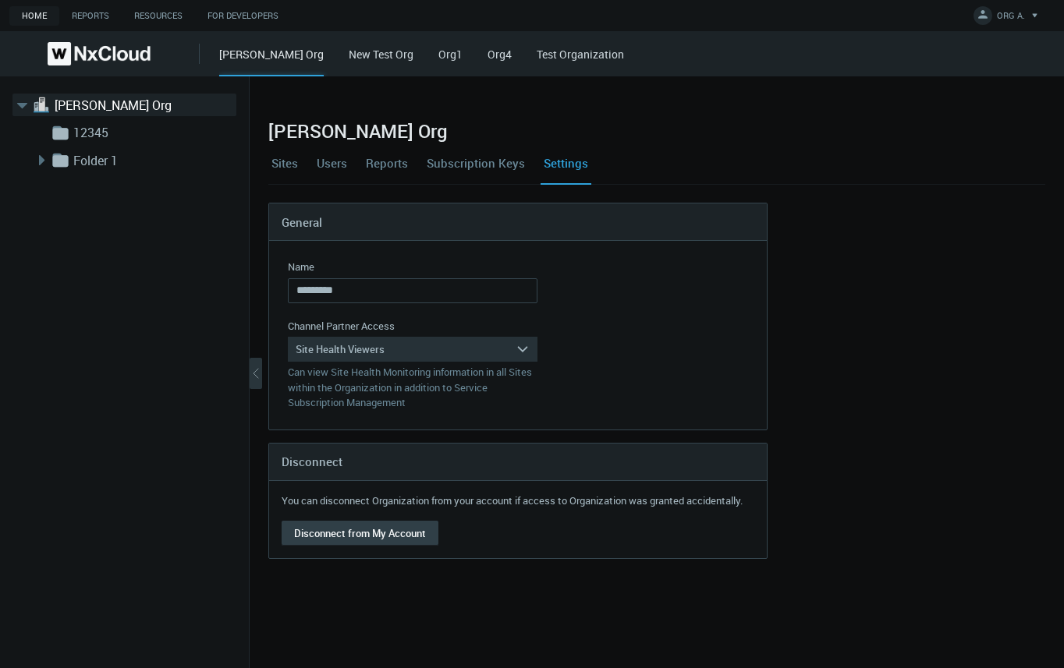
click at [352, 534] on button "Disconnect from My Account" at bounding box center [360, 533] width 157 height 25
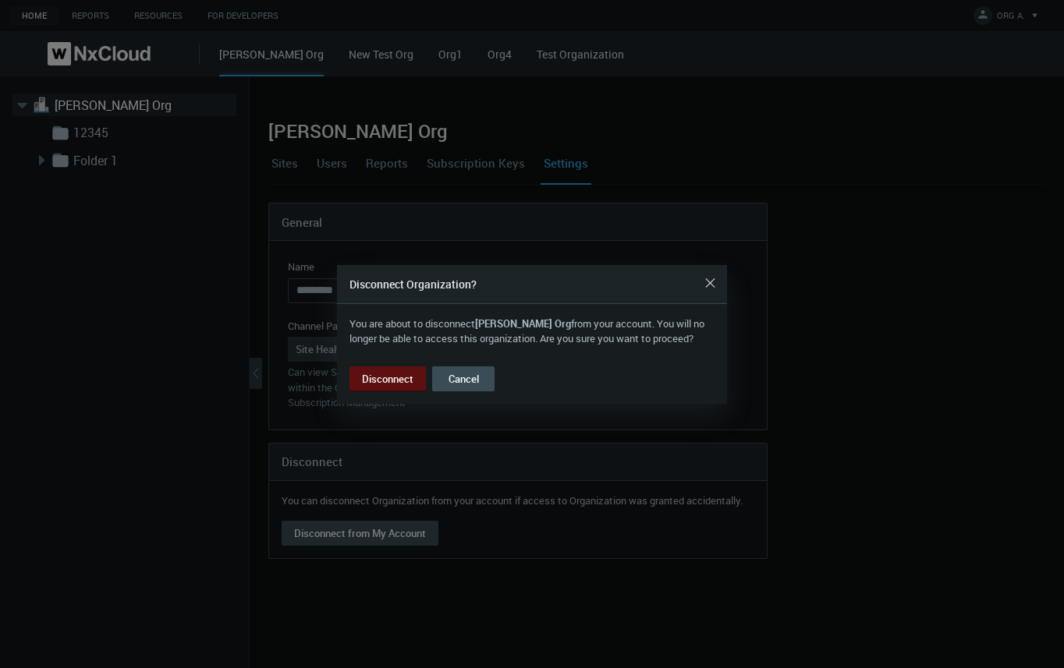
click at [400, 377] on button "Disconnect" at bounding box center [387, 379] width 76 height 25
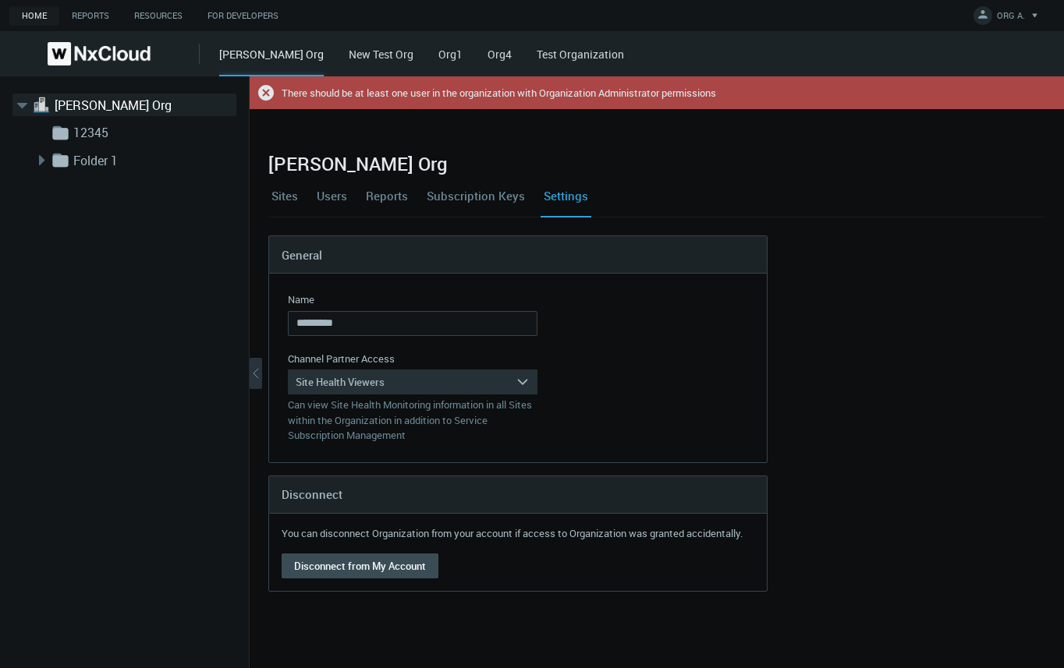
click at [267, 87] on icon at bounding box center [266, 93] width 16 height 16
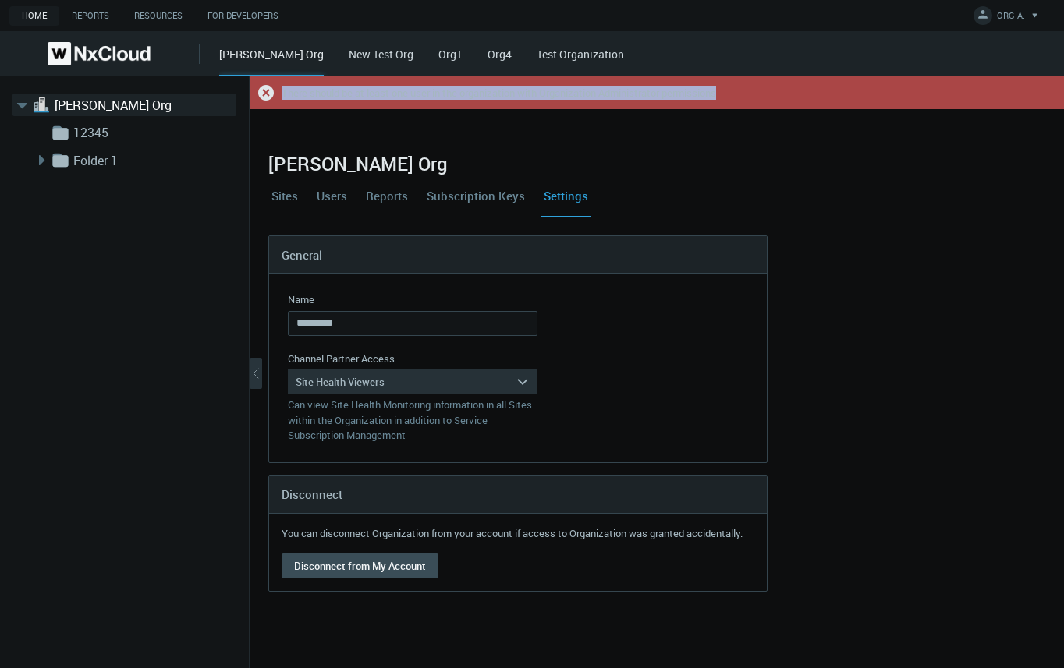
click at [267, 87] on icon at bounding box center [266, 93] width 16 height 16
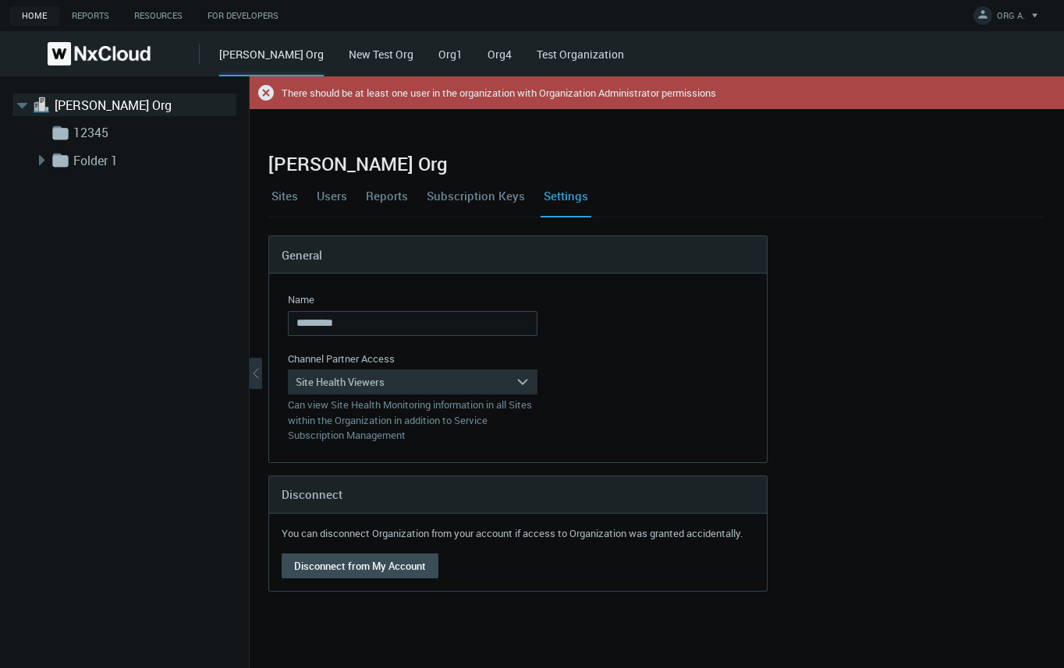
click at [267, 87] on icon at bounding box center [266, 93] width 16 height 16
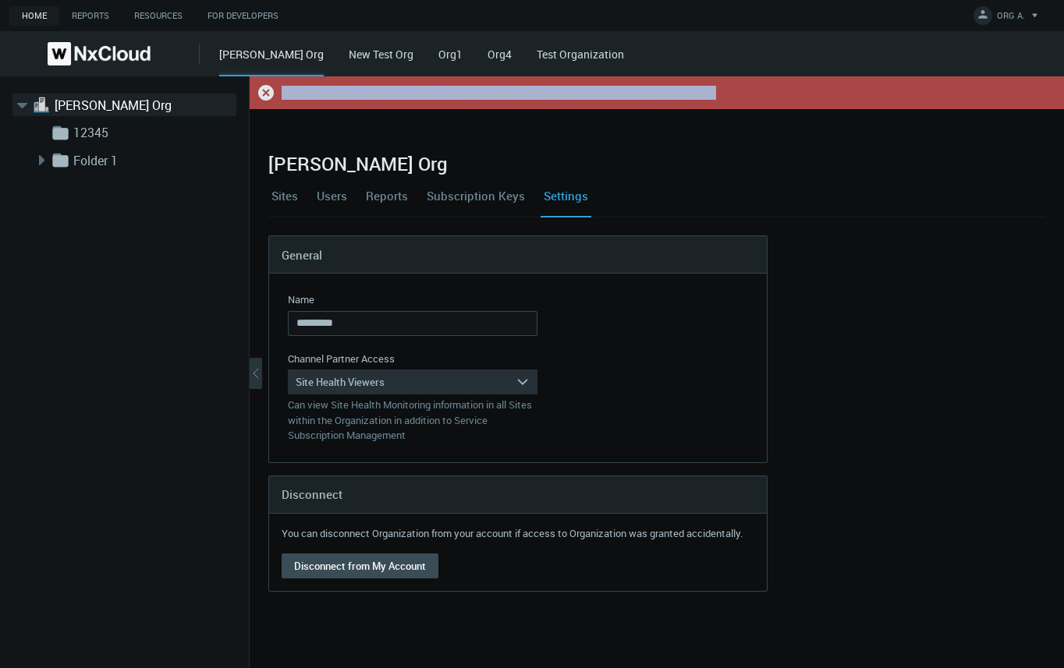
click at [267, 87] on icon at bounding box center [266, 93] width 16 height 16
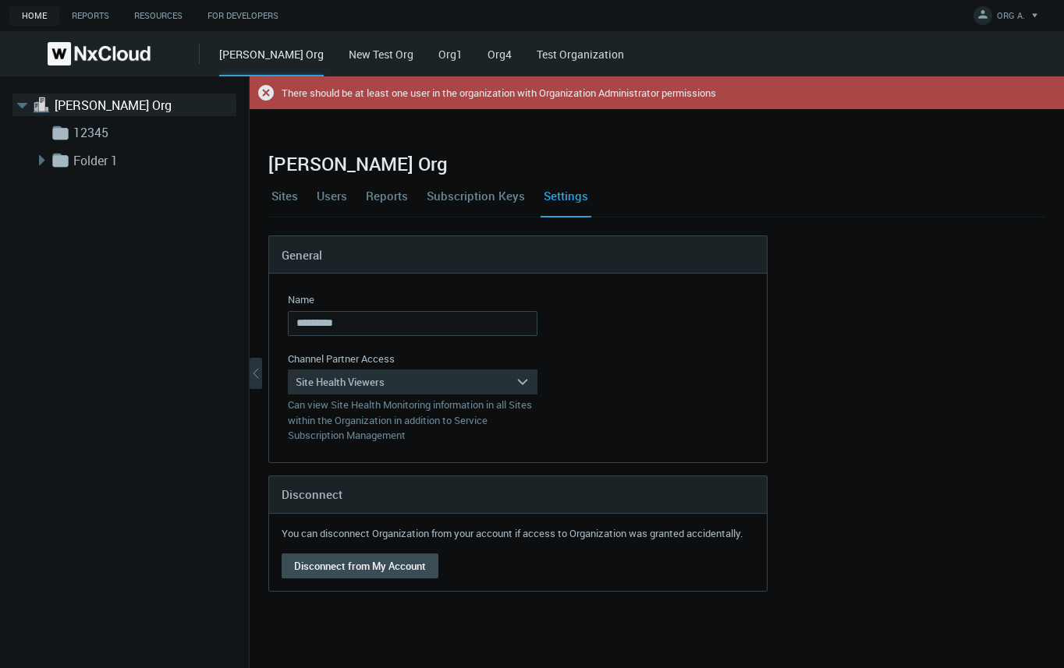
click at [267, 87] on icon at bounding box center [266, 93] width 16 height 16
click at [264, 93] on icon at bounding box center [266, 93] width 16 height 16
click at [263, 93] on icon at bounding box center [266, 93] width 16 height 16
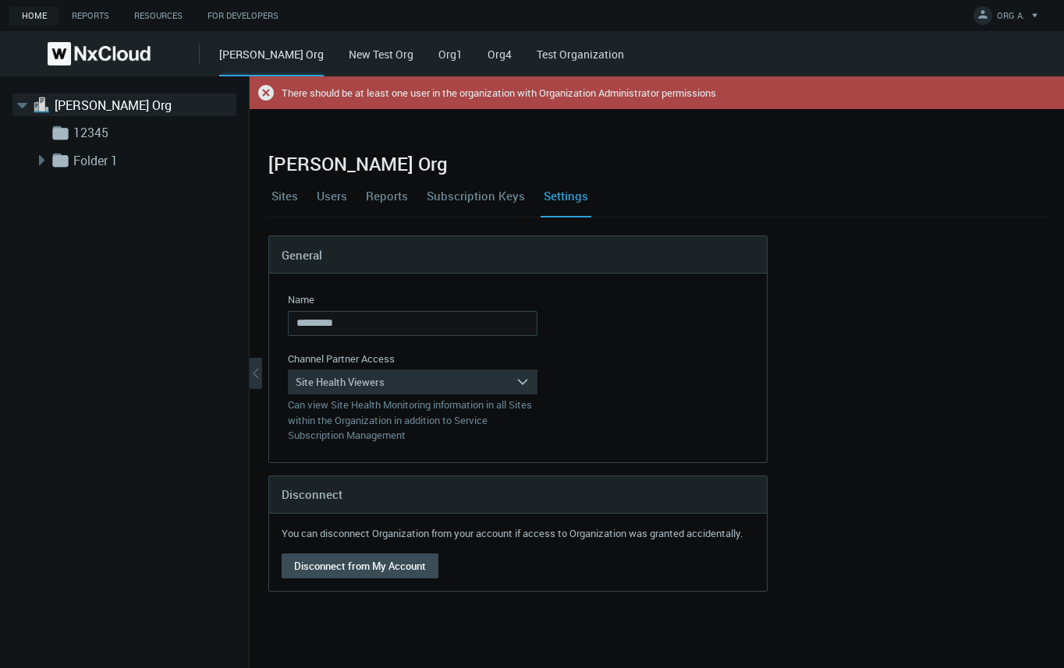
click at [264, 85] on icon at bounding box center [266, 93] width 16 height 16
click at [264, 89] on icon at bounding box center [266, 93] width 16 height 16
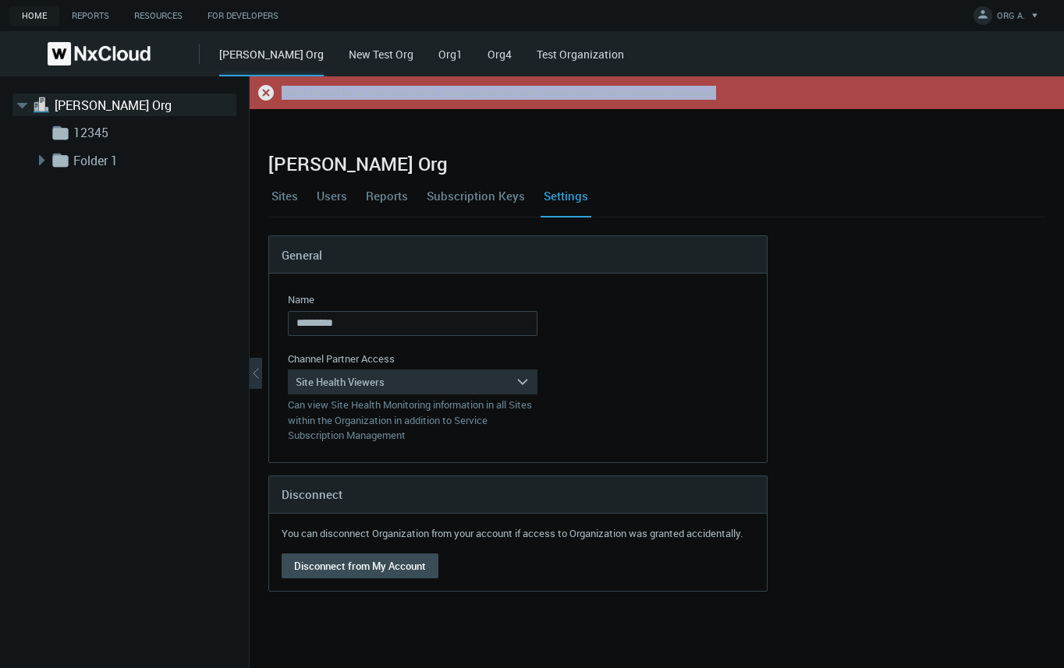
click at [264, 89] on icon at bounding box center [266, 93] width 16 height 16
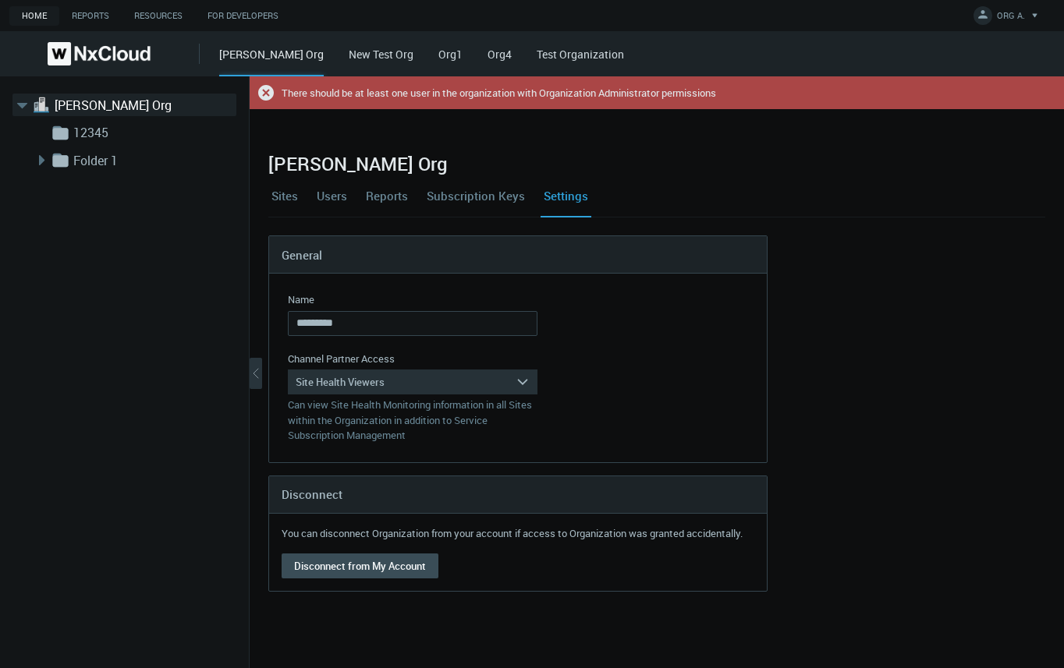
click at [264, 89] on icon at bounding box center [266, 93] width 16 height 16
click at [474, 194] on link "Subscription Keys" at bounding box center [476, 196] width 105 height 42
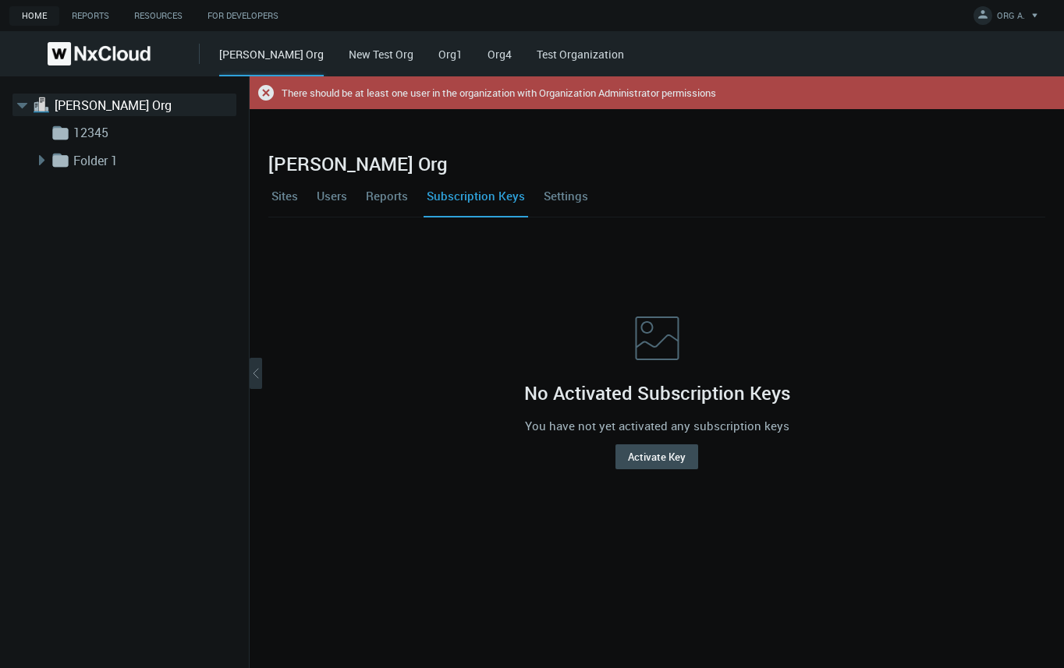
click at [388, 199] on link "Reports" at bounding box center [387, 196] width 48 height 42
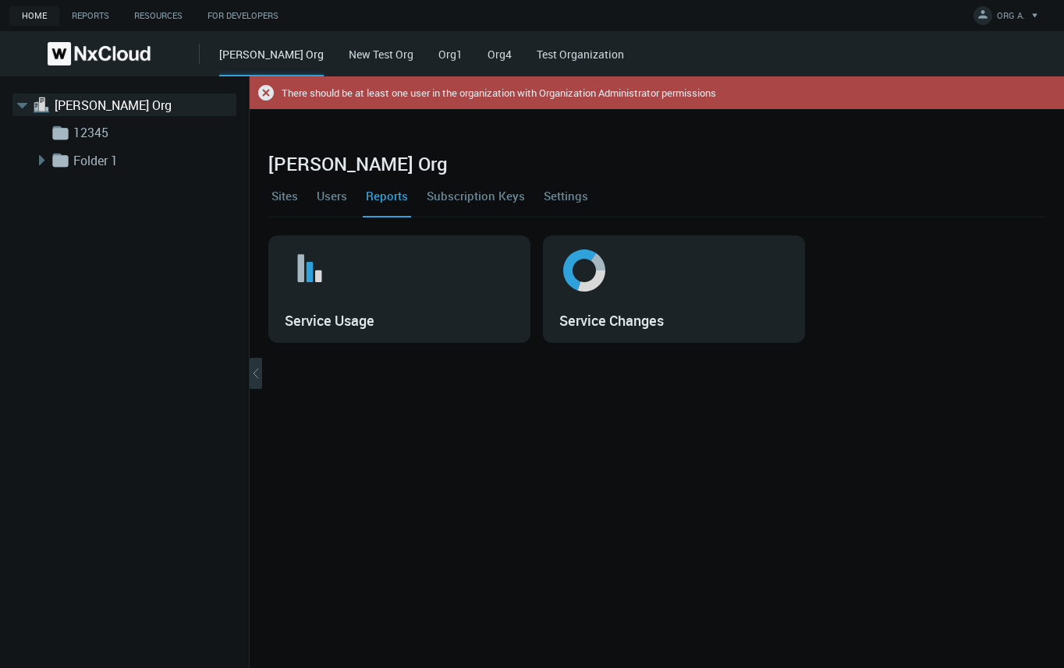
click at [329, 201] on link "Users" at bounding box center [332, 196] width 37 height 42
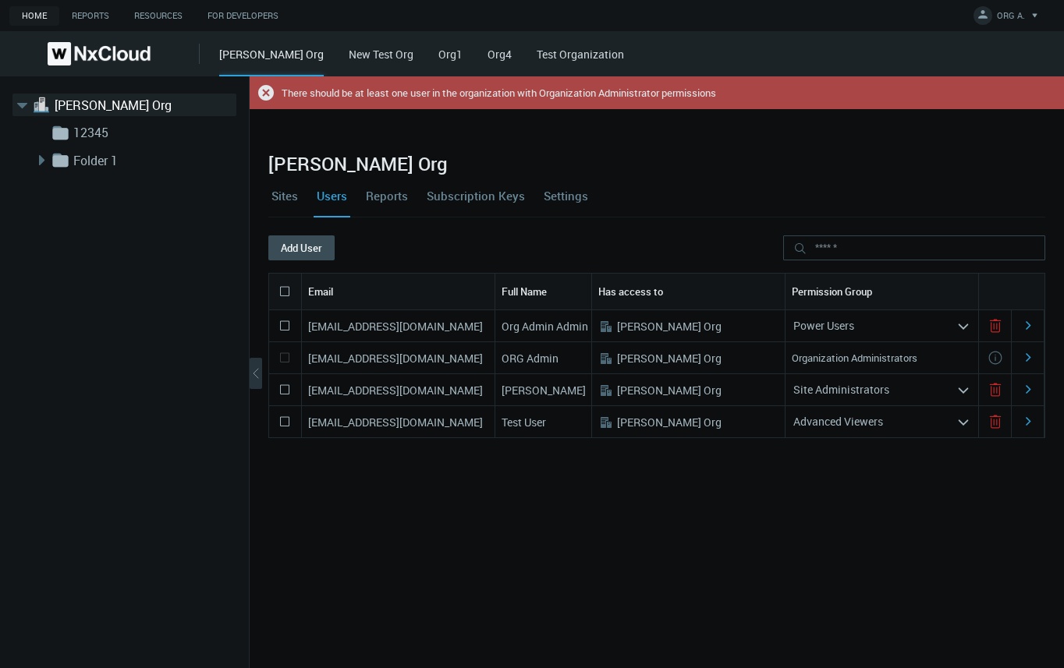
click at [291, 193] on link "Sites" at bounding box center [284, 196] width 33 height 42
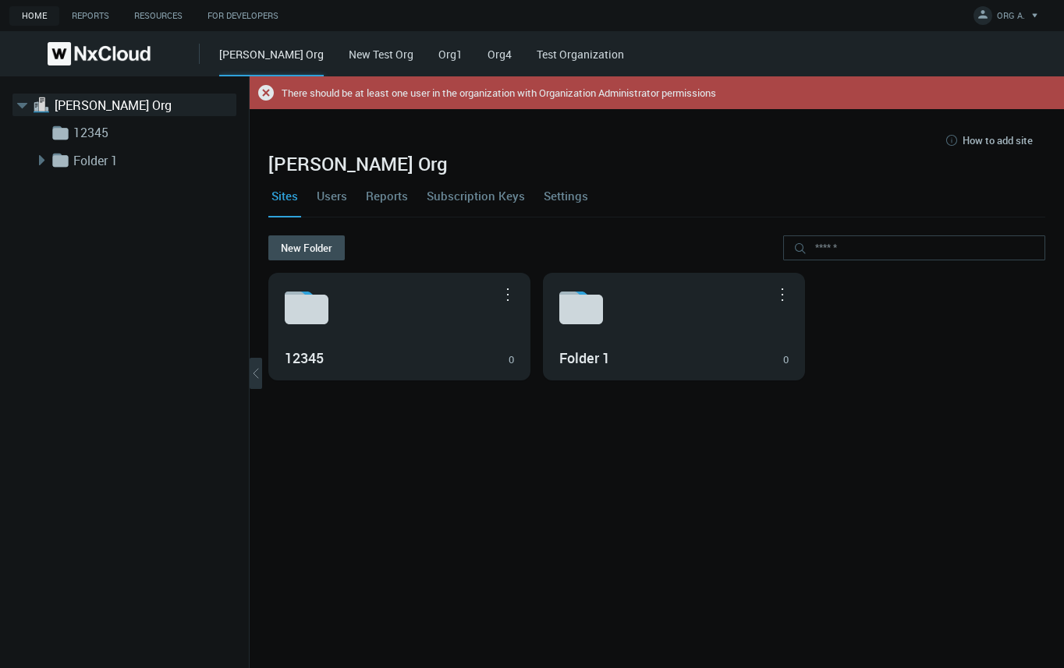
click at [568, 194] on link "Settings" at bounding box center [566, 196] width 51 height 42
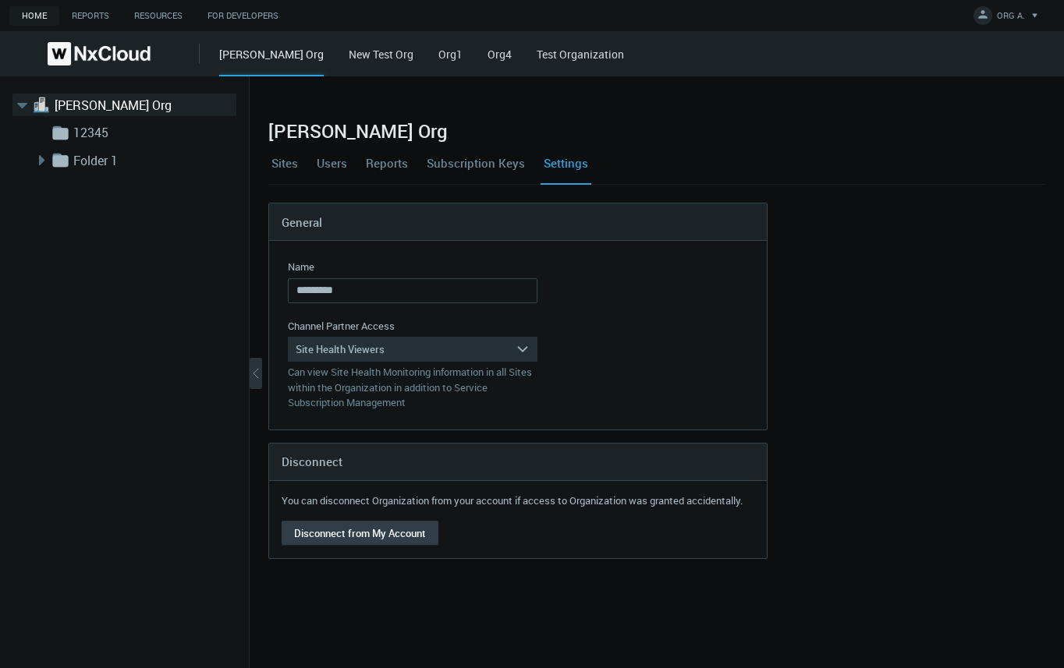
click at [353, 531] on button "Disconnect from My Account" at bounding box center [360, 533] width 157 height 25
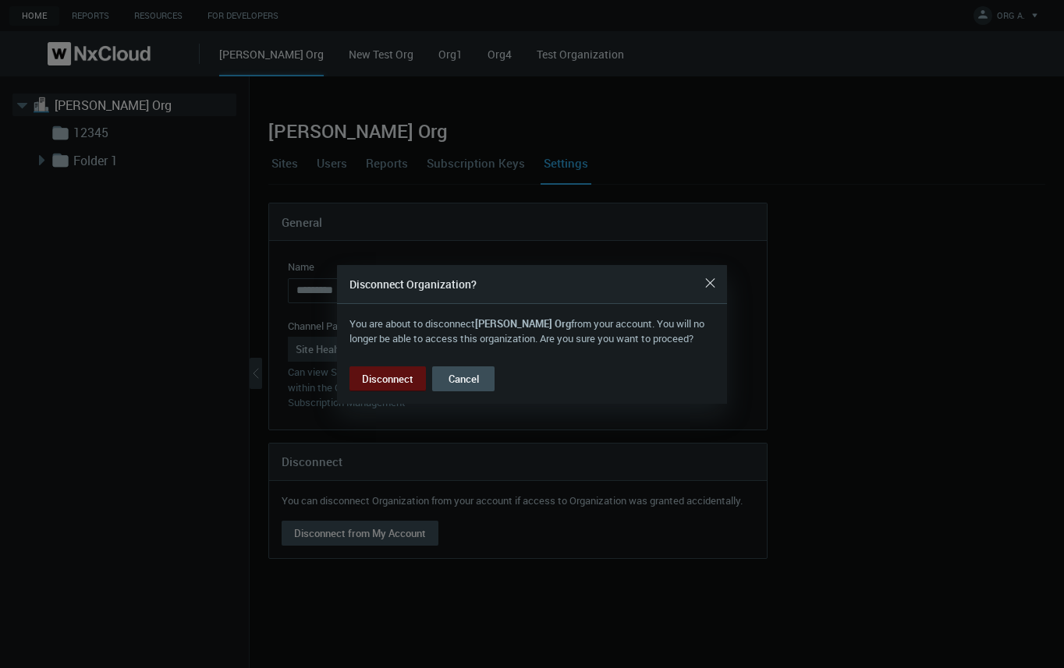
click at [397, 378] on button "Disconnect" at bounding box center [387, 379] width 76 height 25
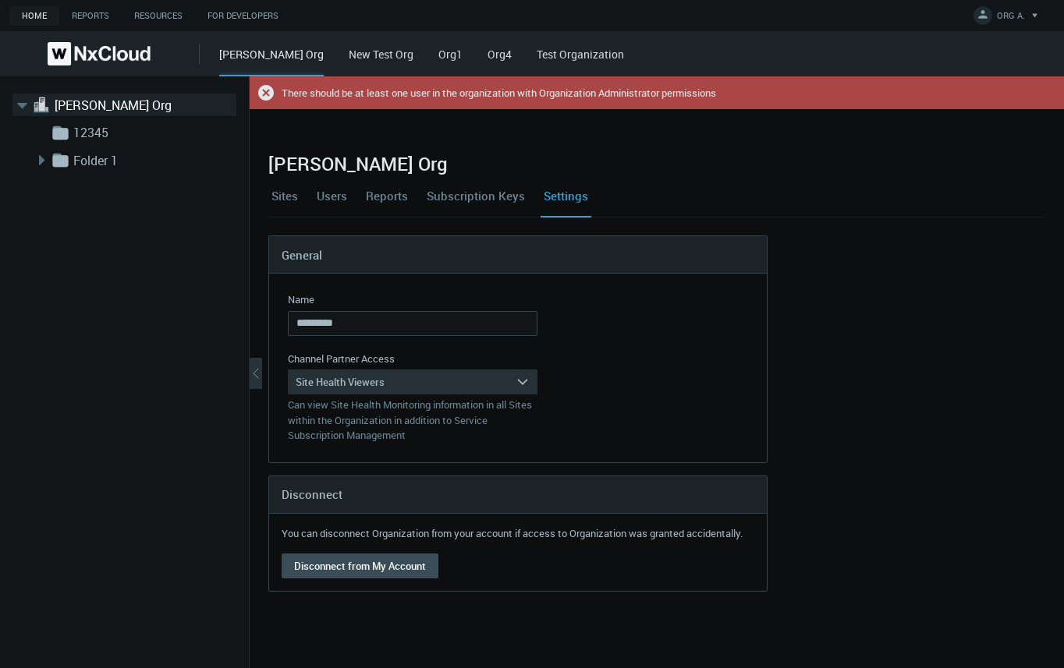
click at [464, 202] on link "Subscription Keys" at bounding box center [476, 196] width 105 height 42
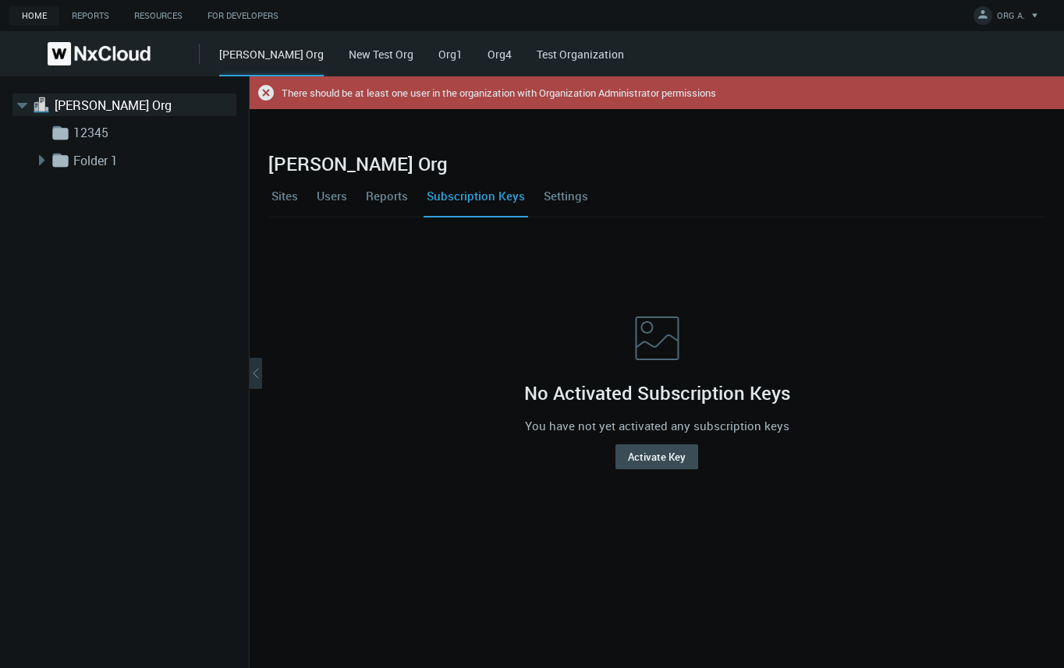
click at [381, 193] on link "Reports" at bounding box center [387, 196] width 48 height 42
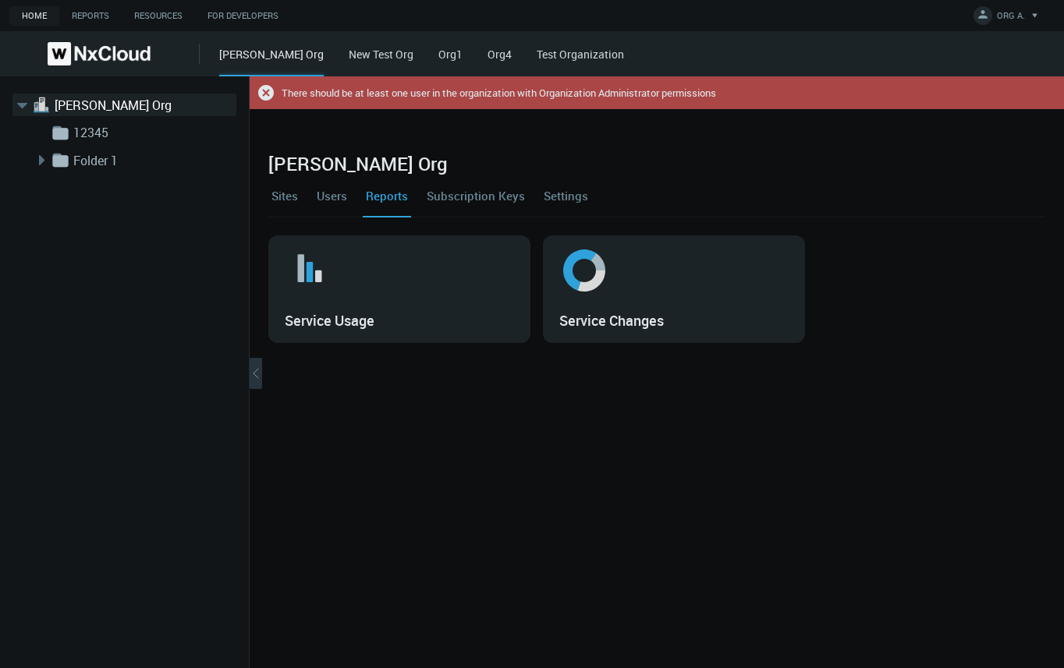
click at [286, 189] on link "Sites" at bounding box center [284, 196] width 33 height 42
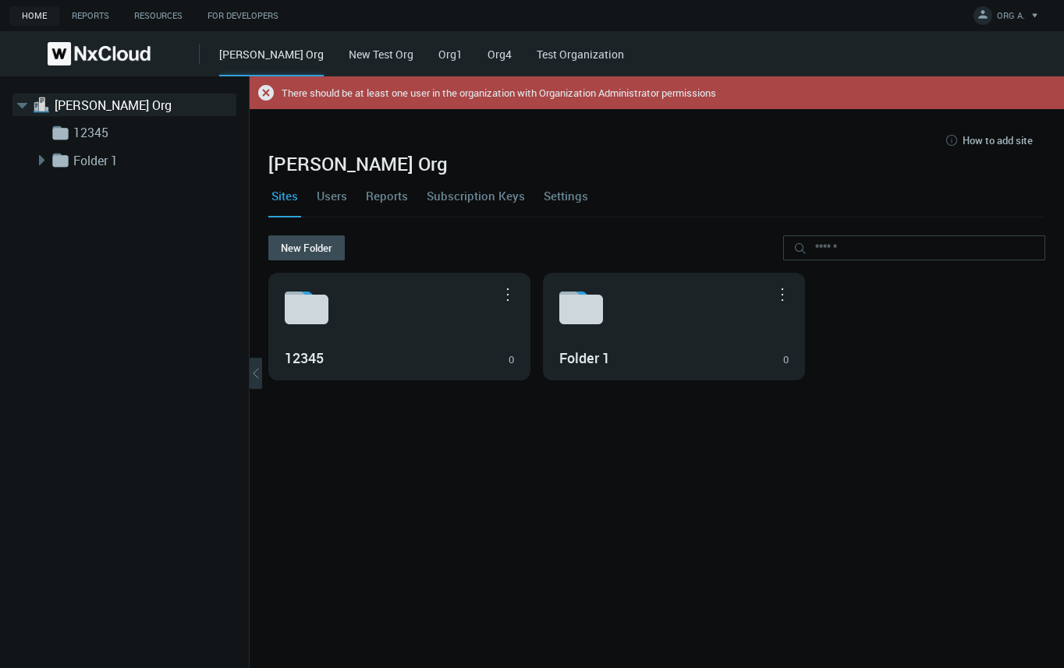
click at [335, 191] on link "Users" at bounding box center [332, 196] width 37 height 42
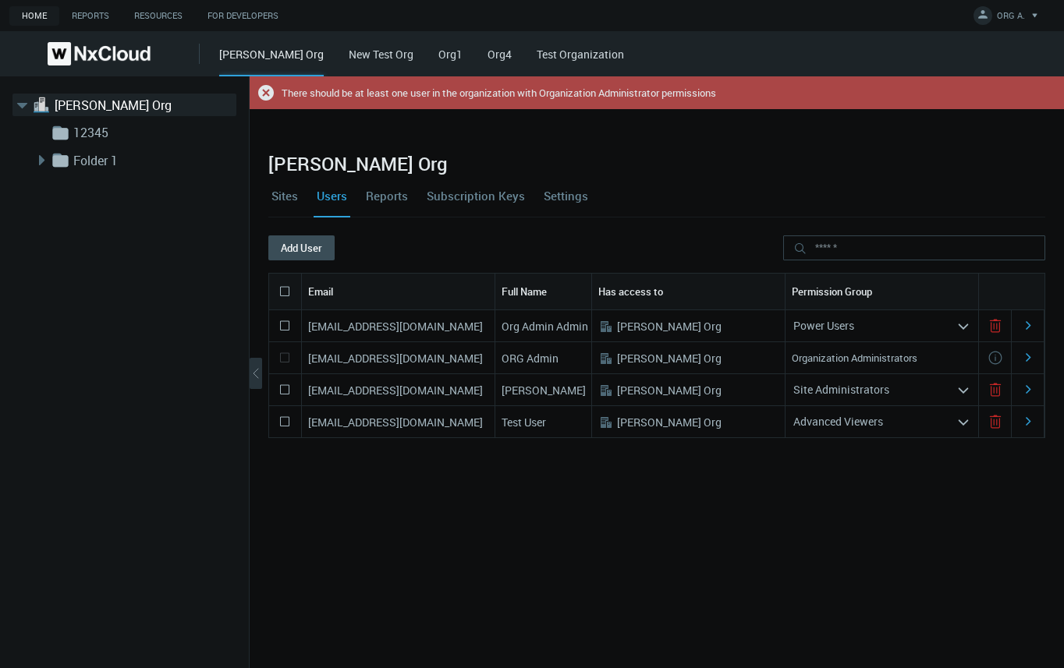
click at [403, 193] on link "Reports" at bounding box center [387, 196] width 48 height 42
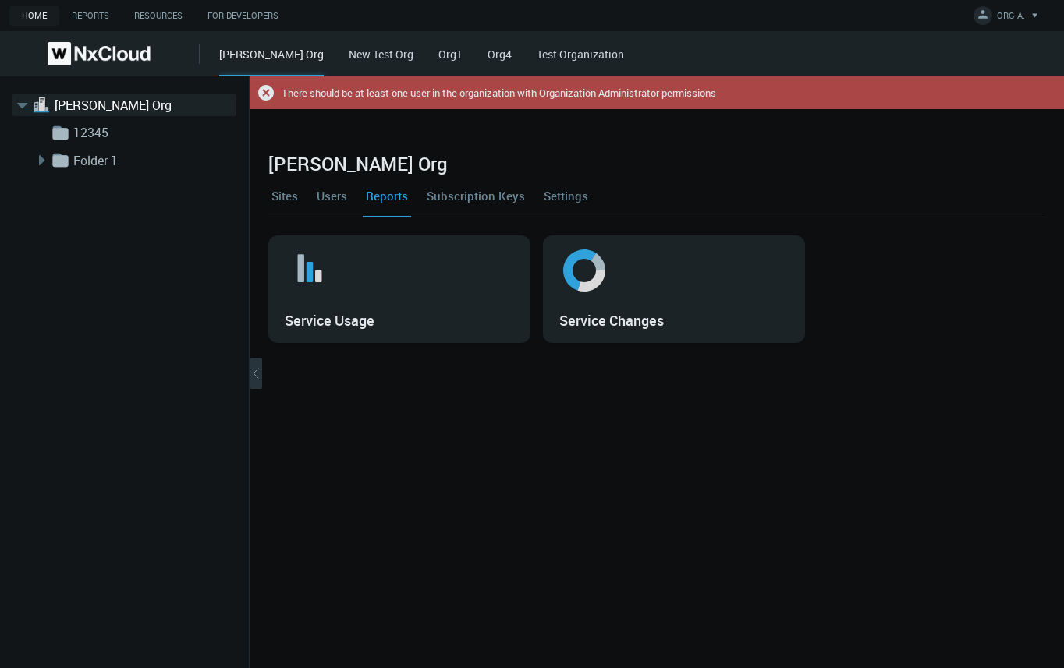
click at [493, 193] on link "Subscription Keys" at bounding box center [476, 196] width 105 height 42
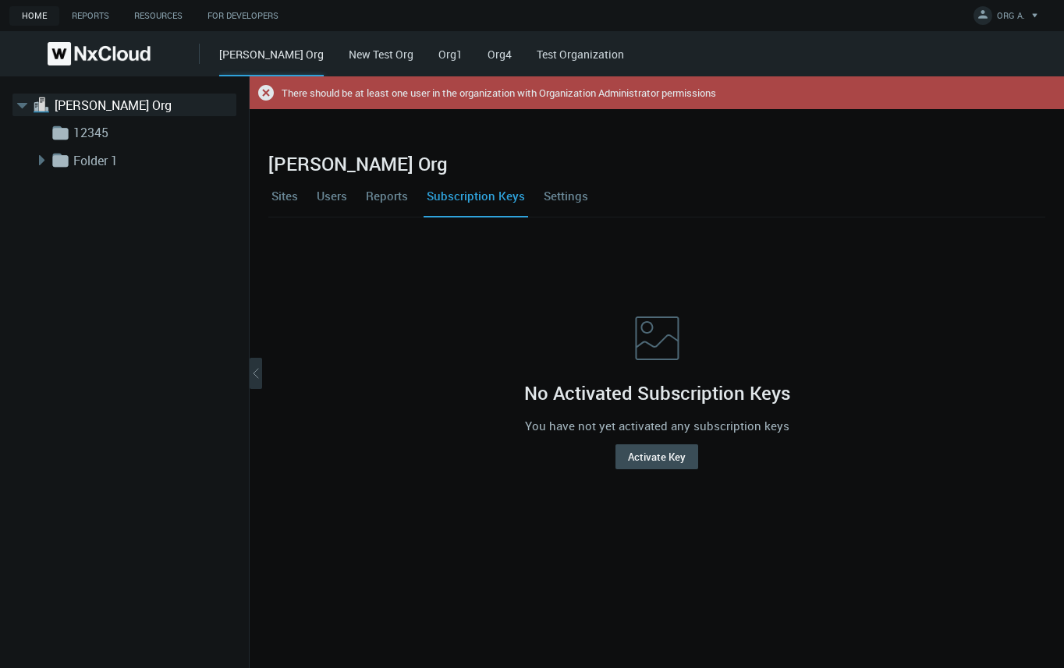
click at [566, 203] on link "Settings" at bounding box center [566, 196] width 51 height 42
